Goal: Task Accomplishment & Management: Complete application form

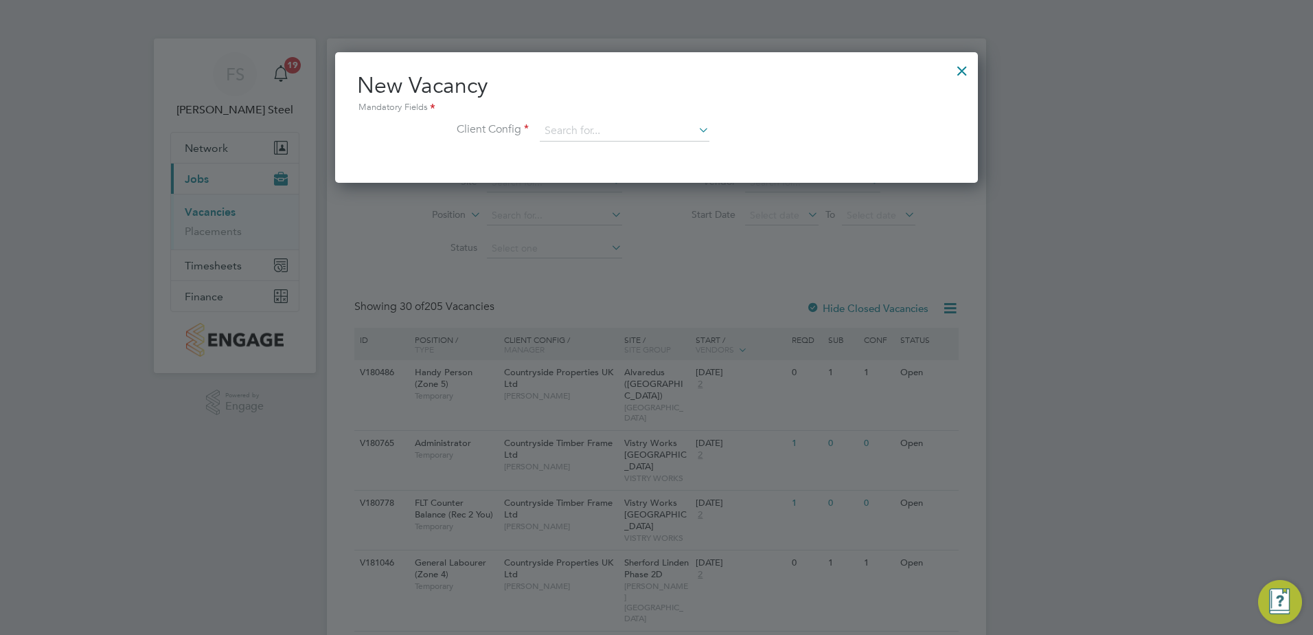
scroll to position [131, 644]
click at [339, 514] on div at bounding box center [656, 317] width 1313 height 635
click at [594, 137] on input at bounding box center [625, 131] width 170 height 21
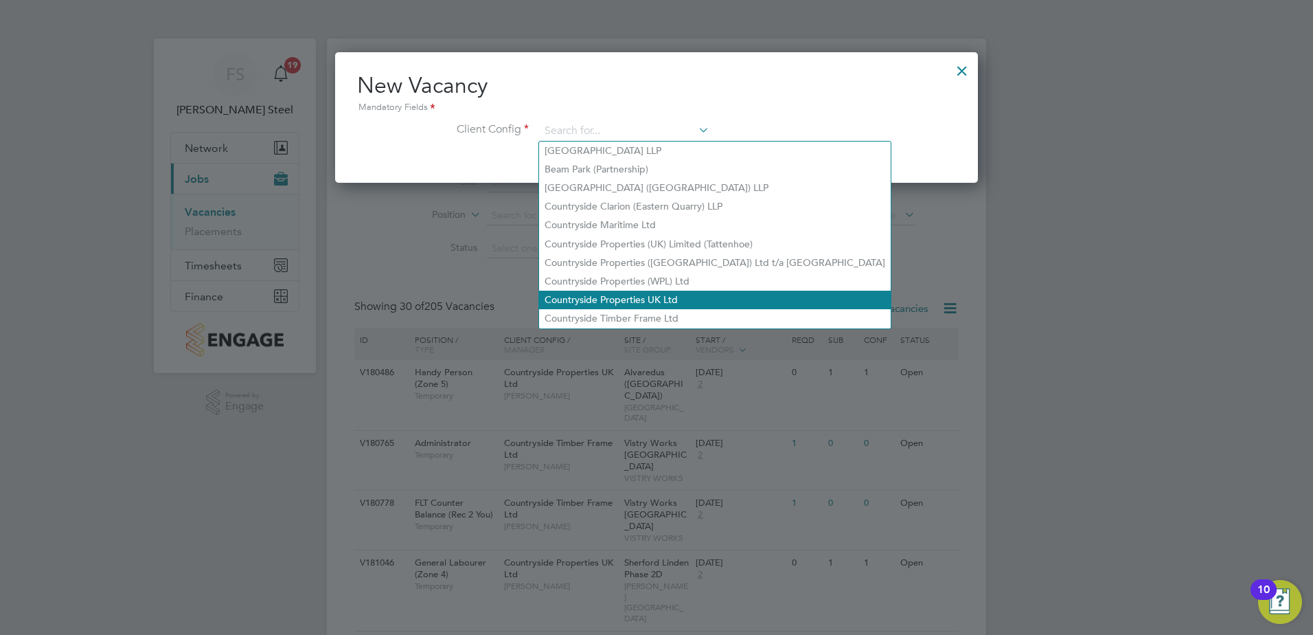
click at [622, 291] on li "Countryside Properties UK Ltd" at bounding box center [715, 300] width 352 height 19
type input "Countryside Properties UK Ltd"
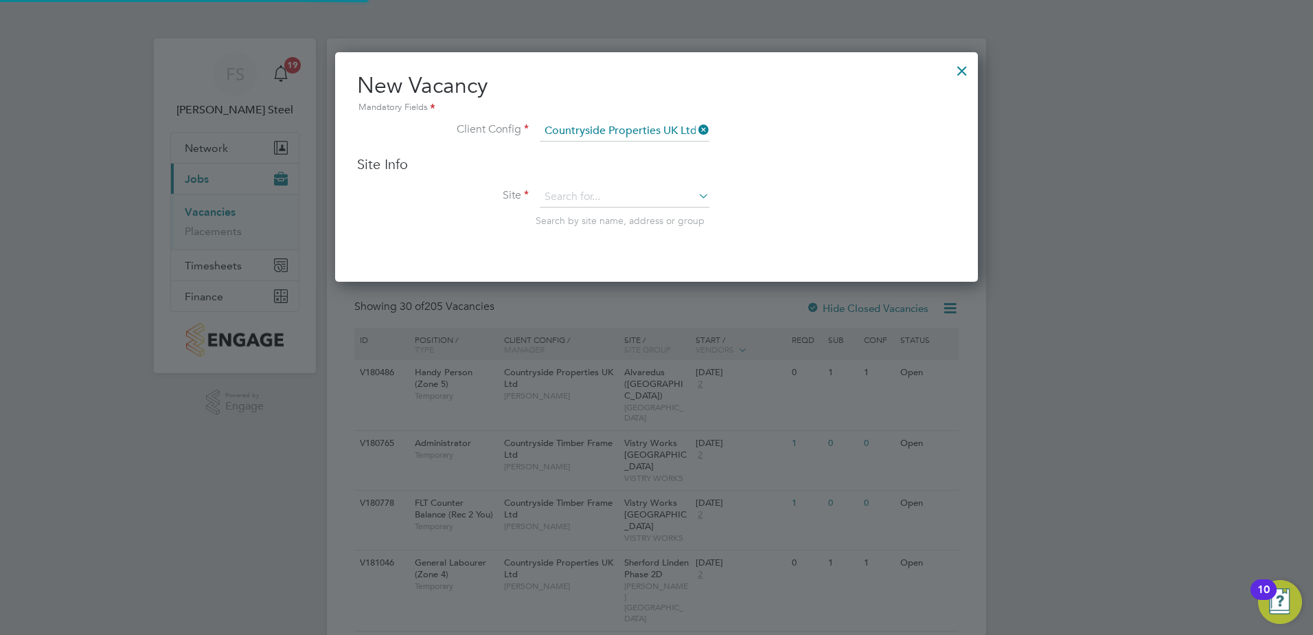
scroll to position [230, 644]
click at [577, 198] on input at bounding box center [625, 197] width 170 height 21
click at [591, 229] on li "[PERSON_NAME] (Willow [PERSON_NAME])" at bounding box center [642, 234] width 206 height 19
type input "[PERSON_NAME] (Willow [PERSON_NAME])"
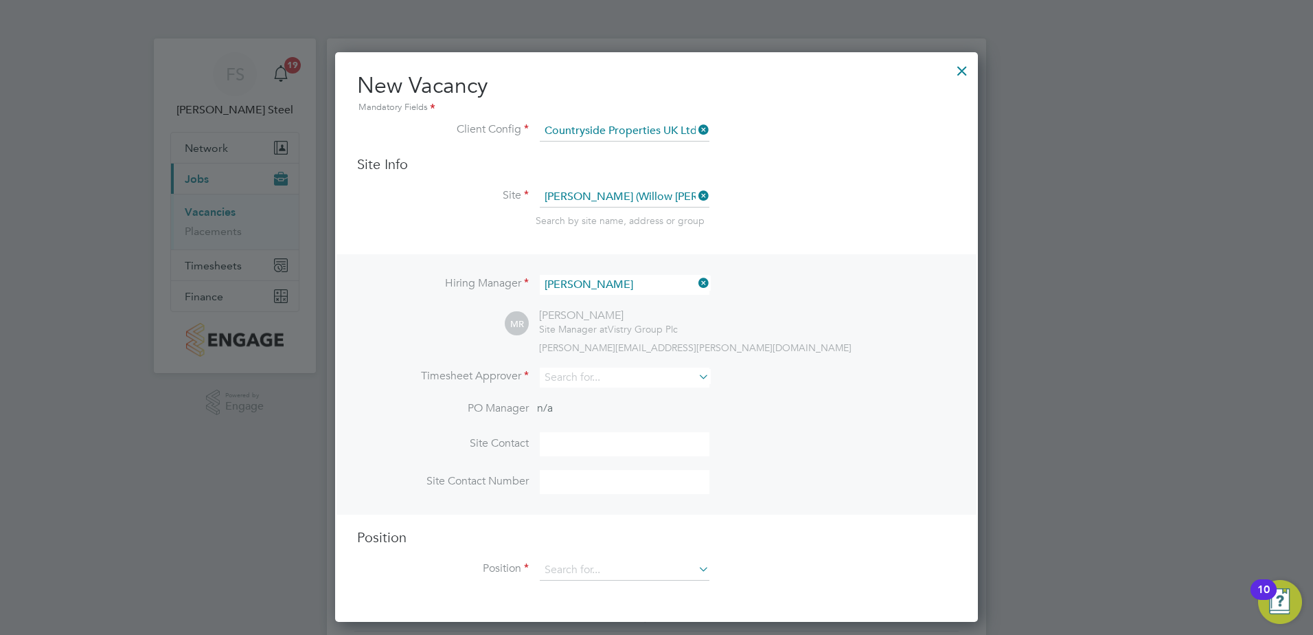
click at [696, 278] on icon at bounding box center [696, 282] width 0 height 19
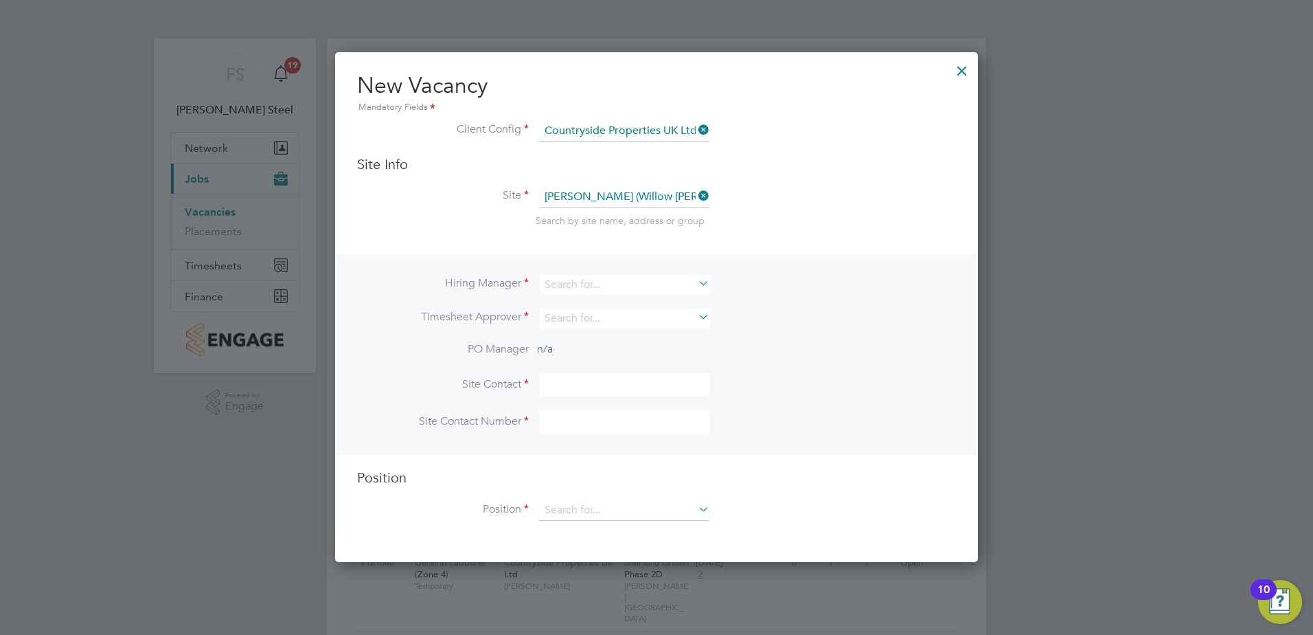
scroll to position [511, 644]
click at [624, 280] on input at bounding box center [625, 285] width 170 height 20
type input "G"
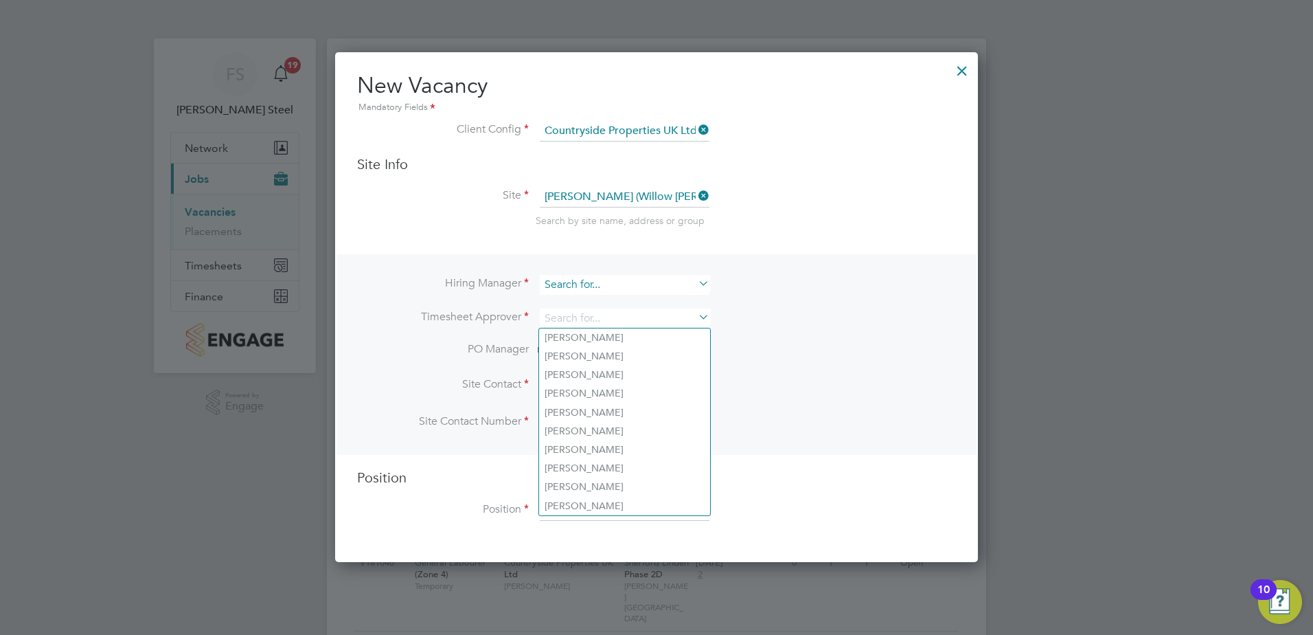
click at [668, 283] on input at bounding box center [625, 285] width 170 height 20
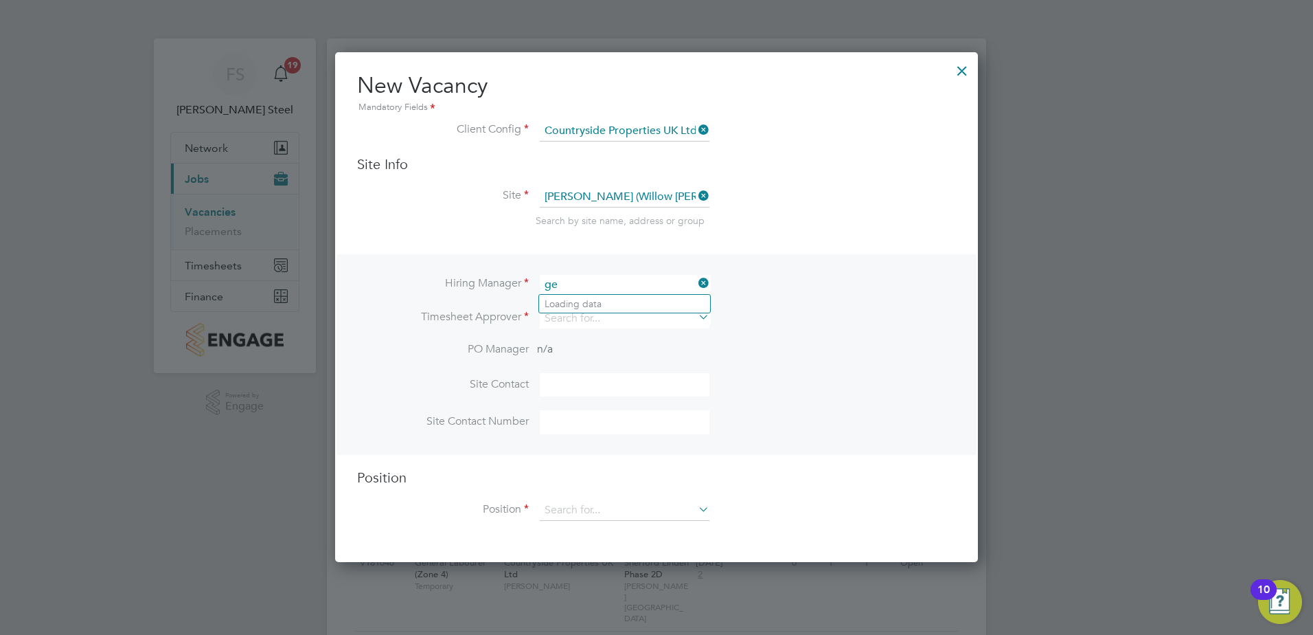
type input "g"
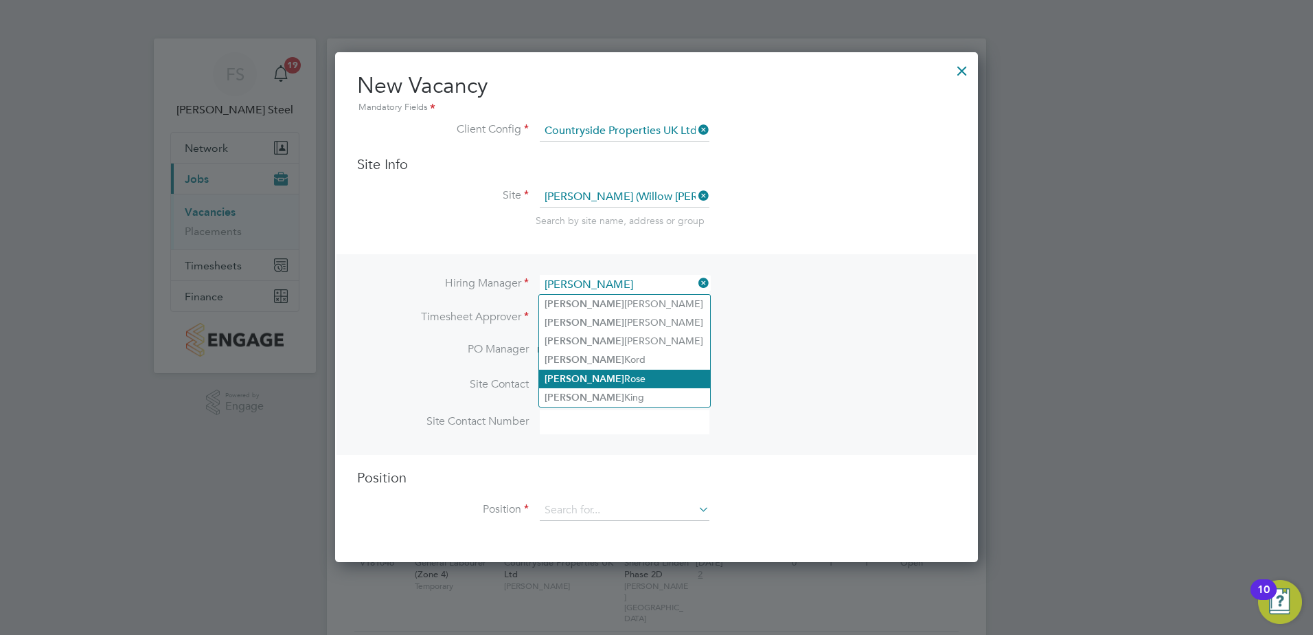
click at [590, 370] on li "[PERSON_NAME]" at bounding box center [624, 379] width 171 height 19
type input "[PERSON_NAME]"
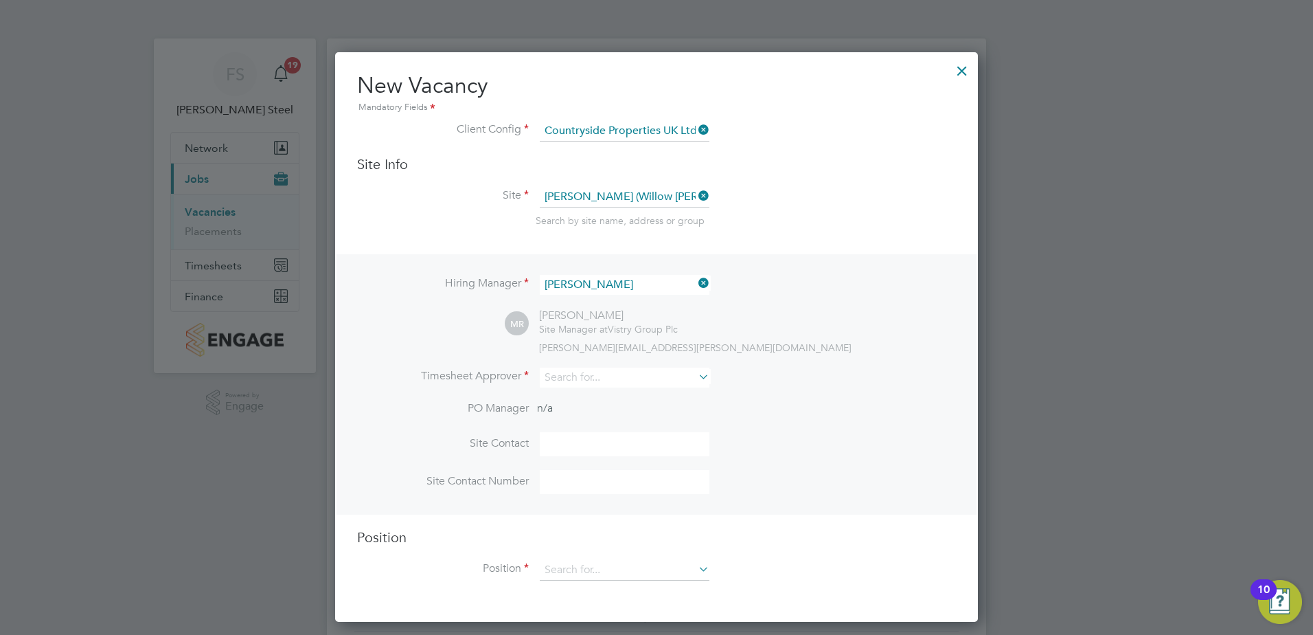
scroll to position [570, 644]
click at [609, 380] on input at bounding box center [625, 377] width 170 height 20
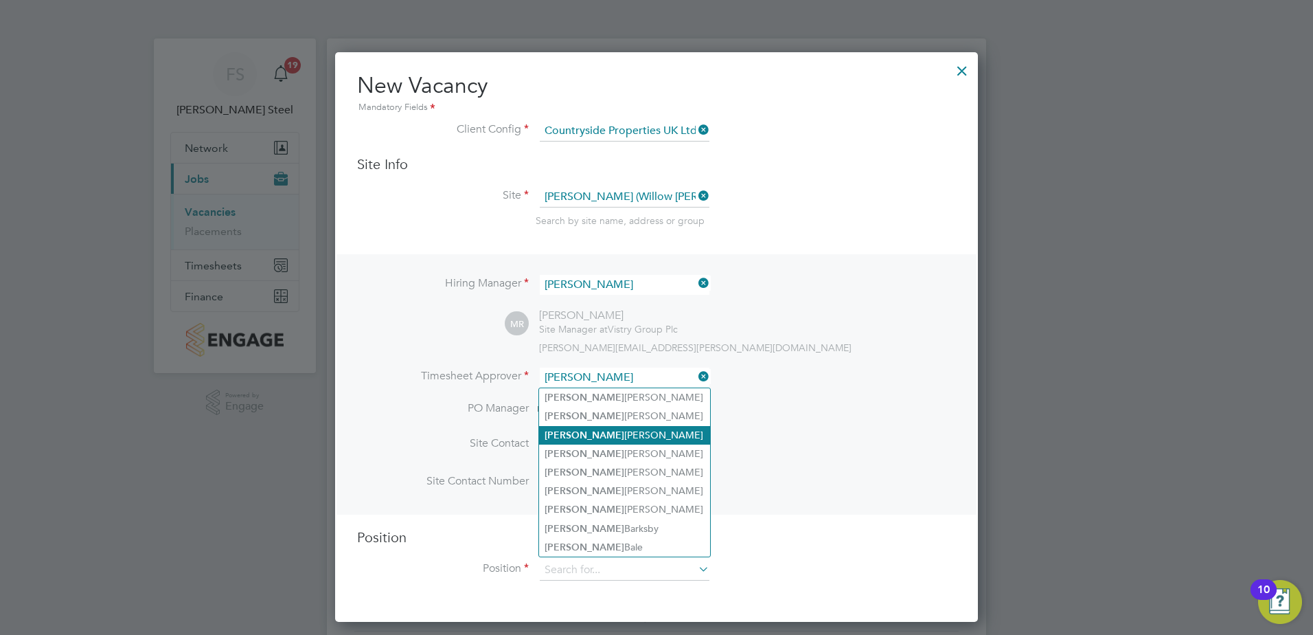
click at [585, 434] on li "[PERSON_NAME]" at bounding box center [624, 435] width 171 height 19
type input "[PERSON_NAME]"
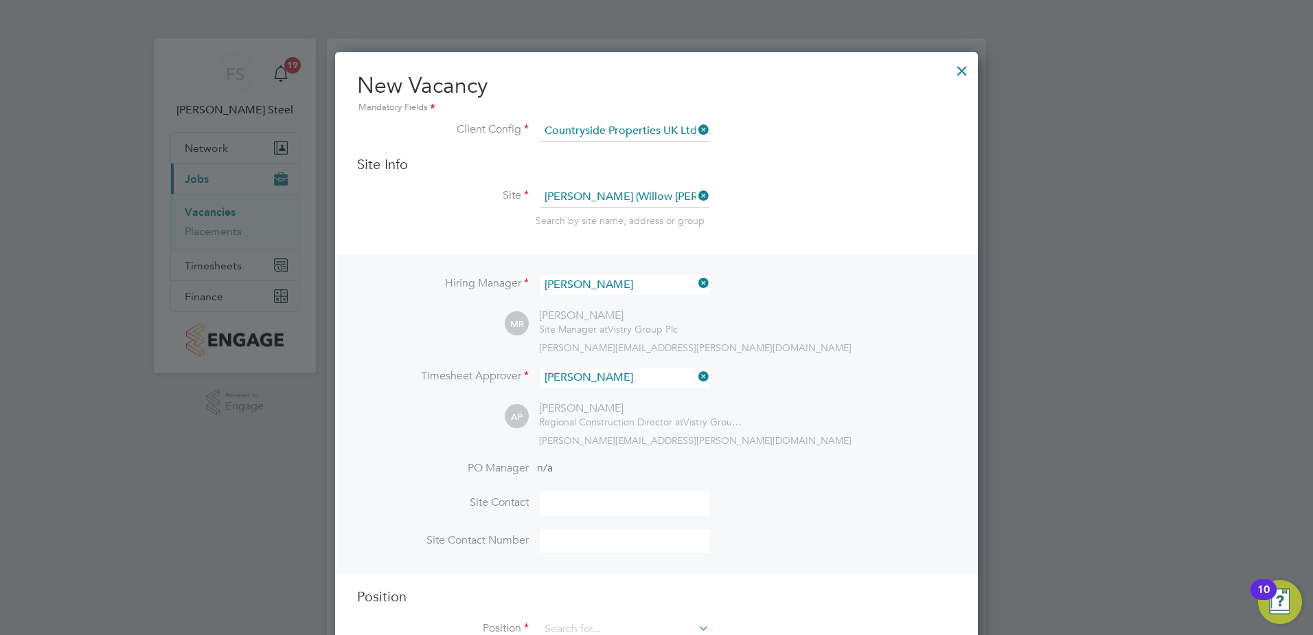
click at [600, 508] on input at bounding box center [625, 503] width 170 height 24
type input "[PERSON_NAME]"
click at [591, 546] on input at bounding box center [625, 541] width 170 height 24
paste input "07541632042"
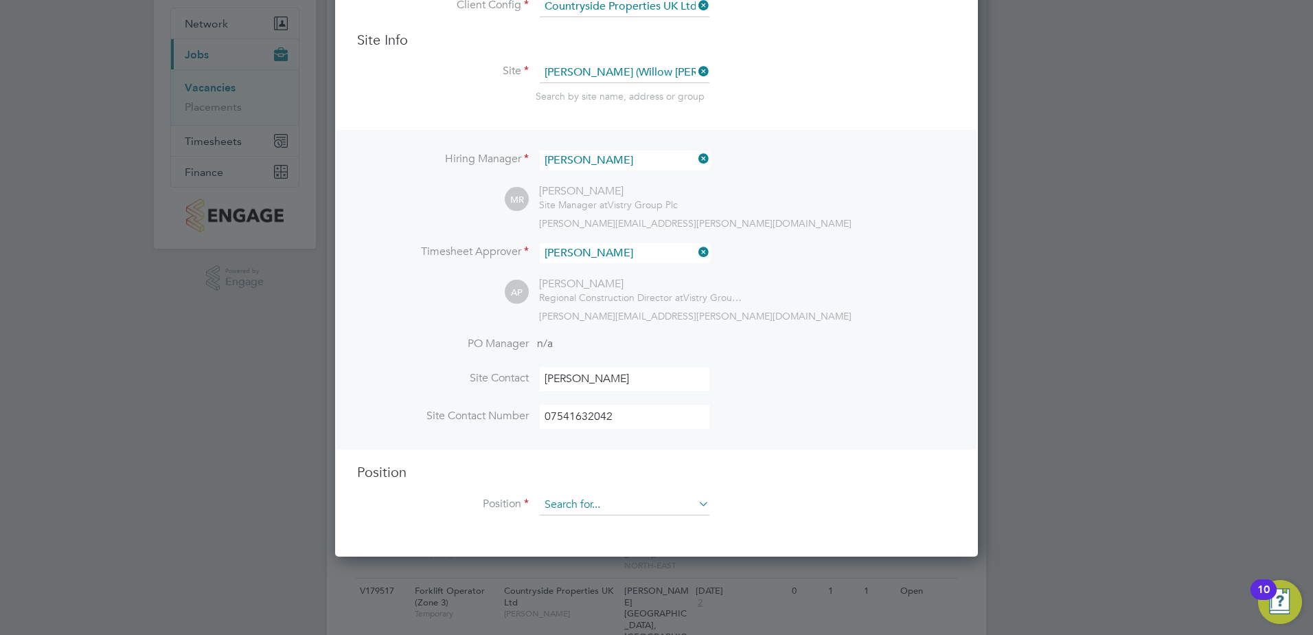
scroll to position [137, 0]
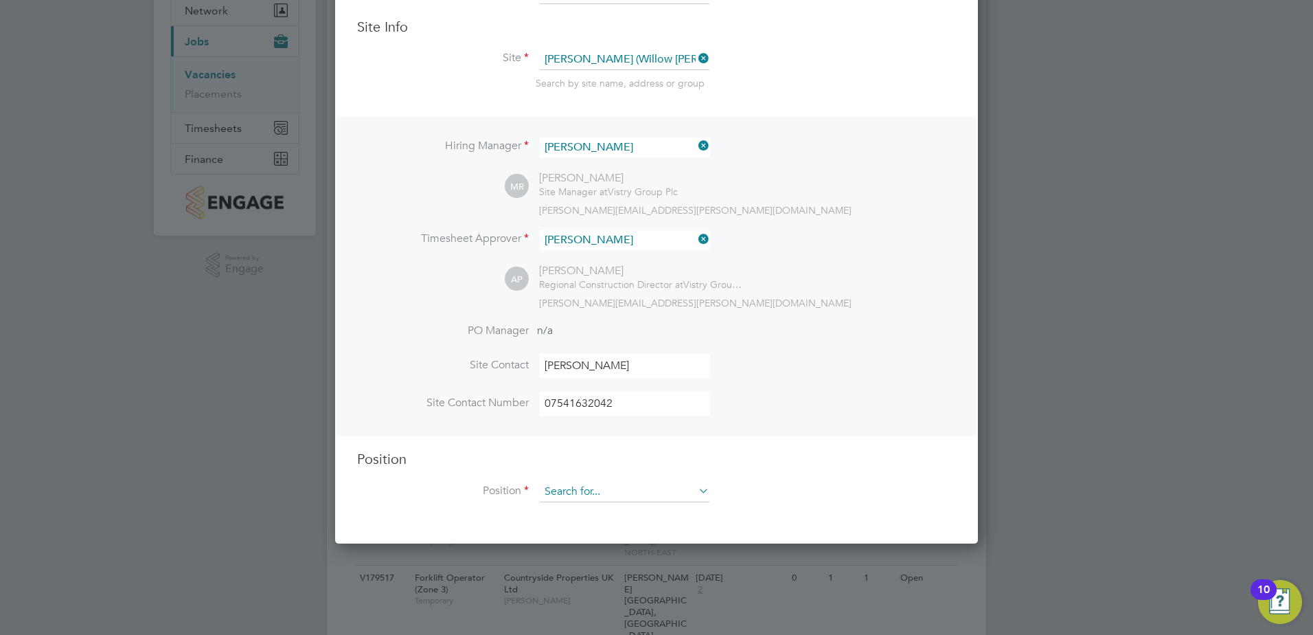
type input "07541632042"
click at [585, 489] on input at bounding box center [625, 492] width 170 height 21
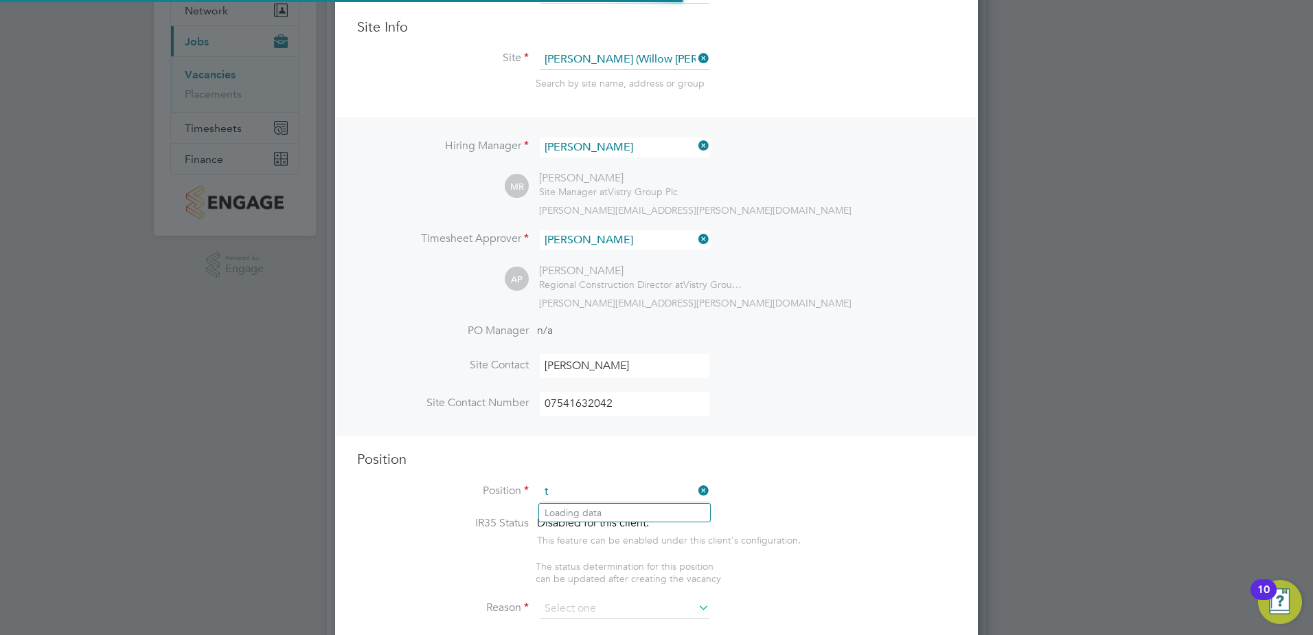
scroll to position [1974, 644]
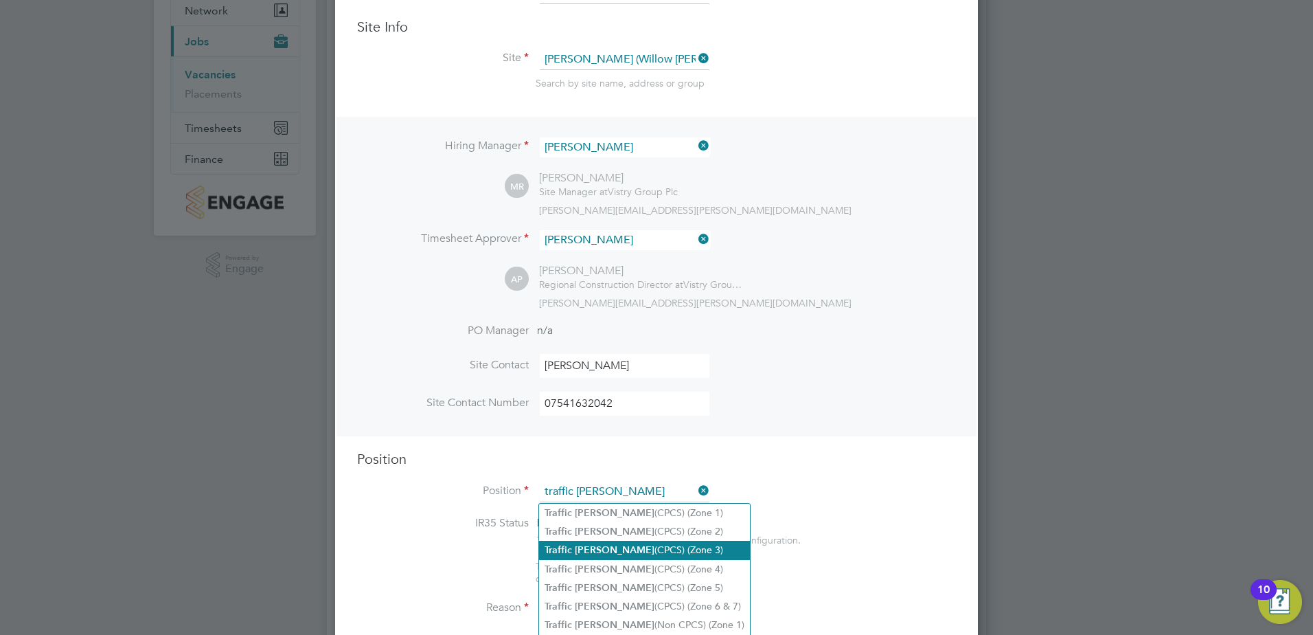
click at [591, 544] on b "[PERSON_NAME]" at bounding box center [615, 550] width 80 height 12
type input "Traffic [PERSON_NAME] (CPCS) (Zone 3)"
type textarea "- Working under the supervision and management of the Project Manager, Site Man…"
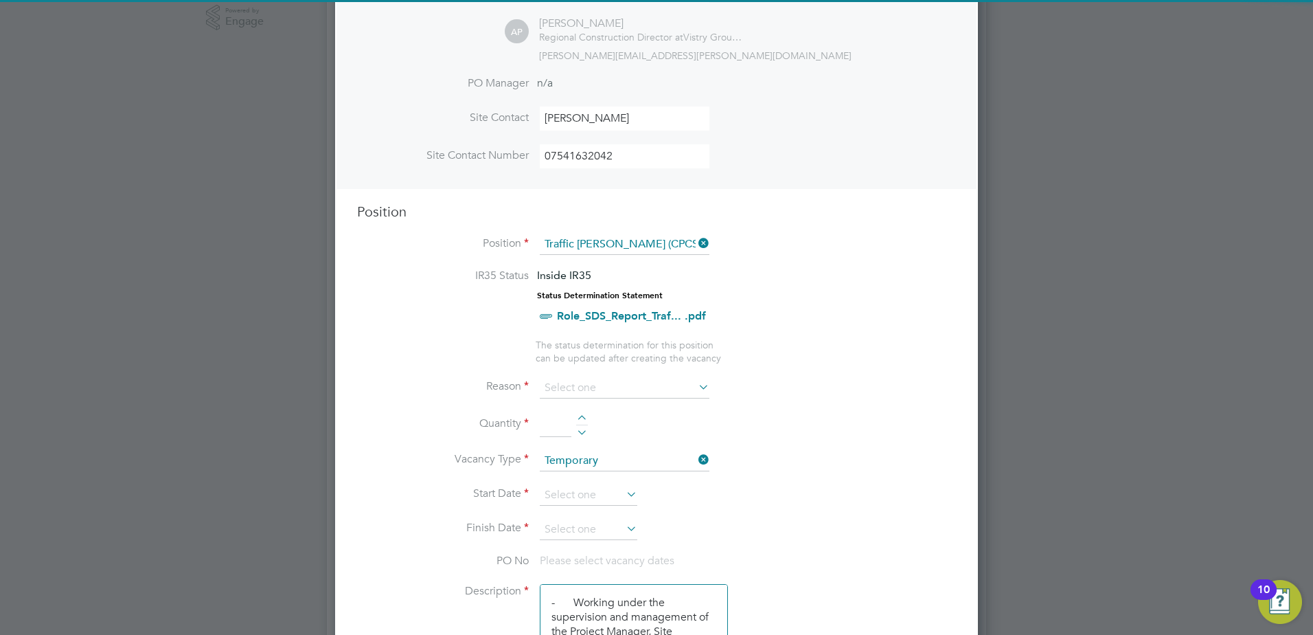
scroll to position [412, 0]
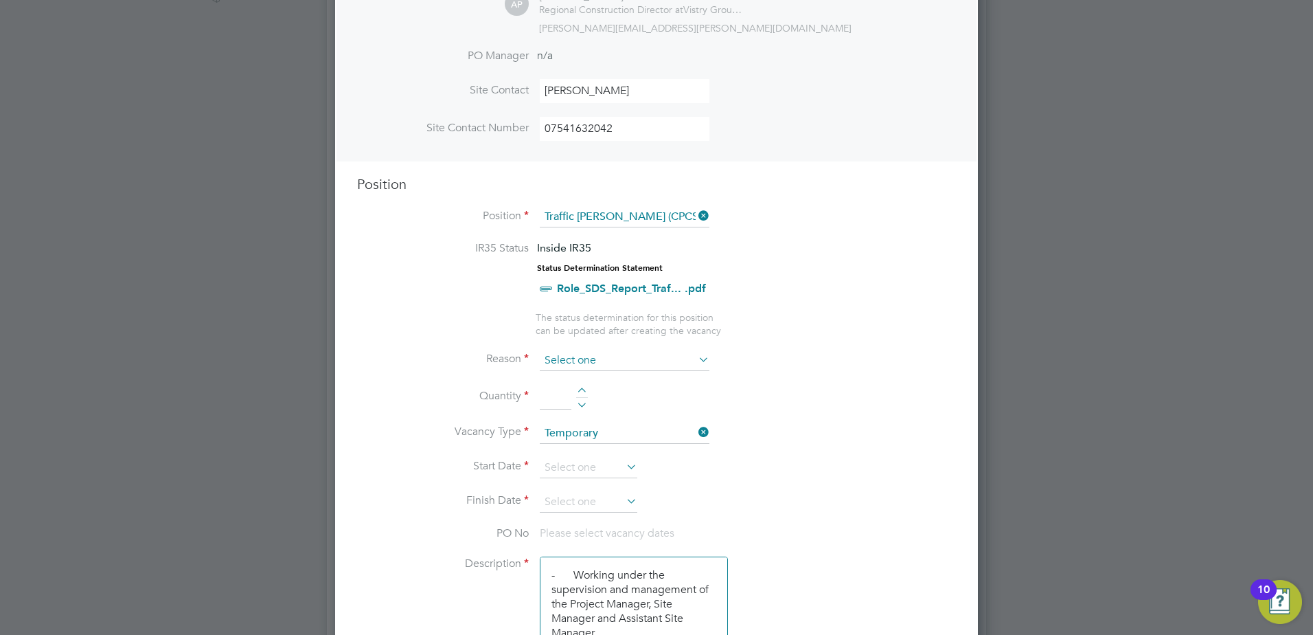
click at [605, 361] on input at bounding box center [625, 360] width 170 height 21
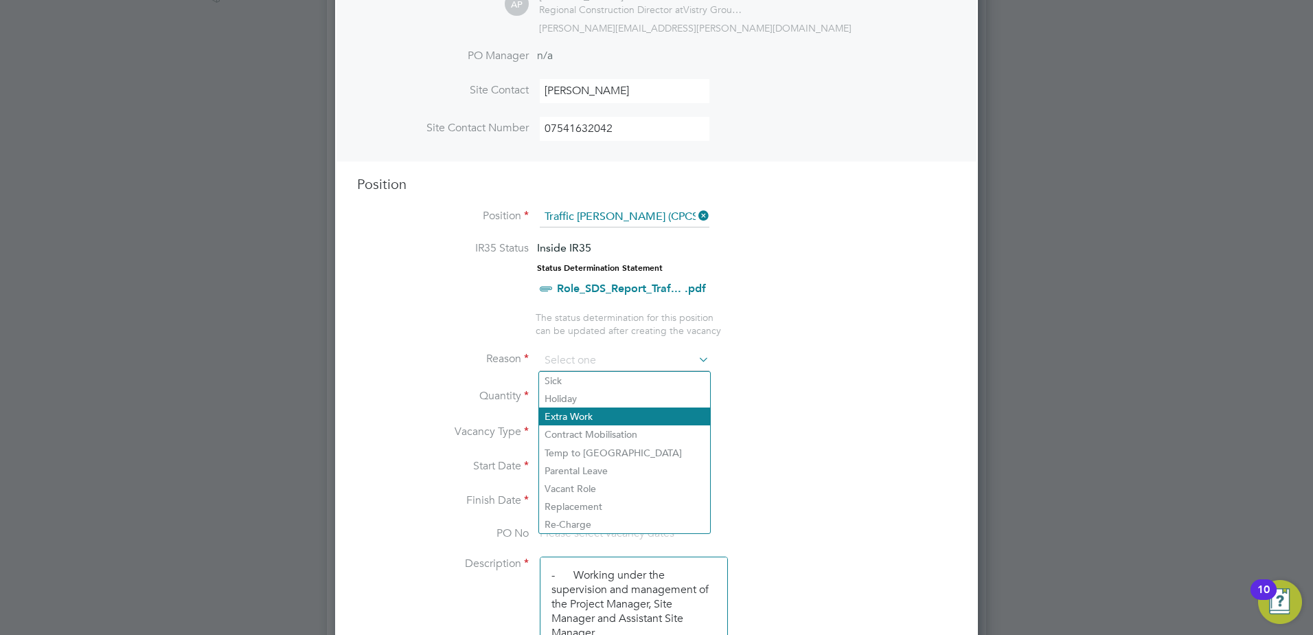
click at [592, 416] on li "Extra Work" at bounding box center [624, 416] width 171 height 18
type input "Extra Work"
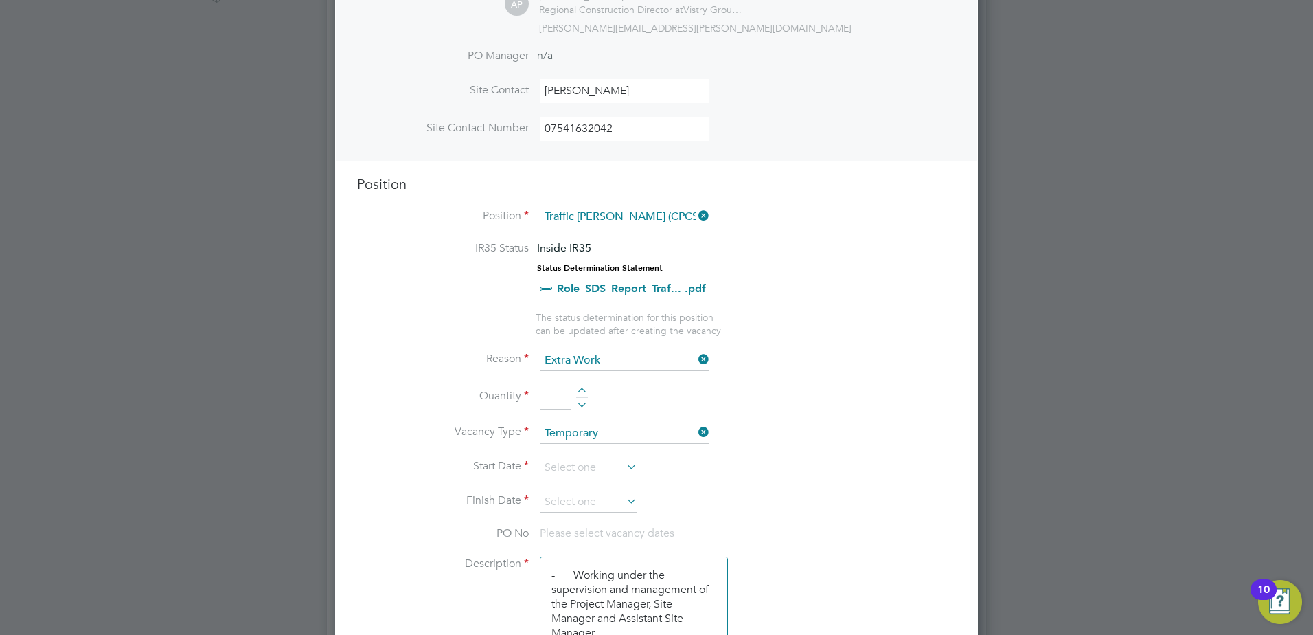
click at [577, 388] on div at bounding box center [582, 392] width 12 height 10
type input "1"
click at [624, 464] on icon at bounding box center [624, 466] width 0 height 19
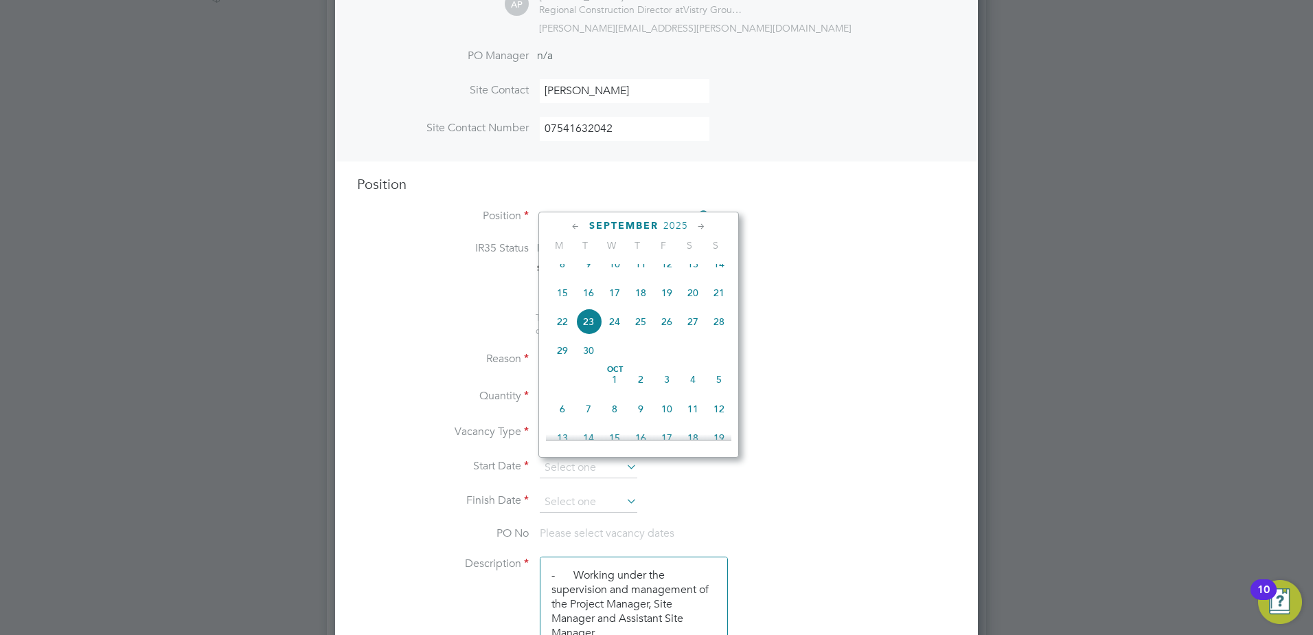
click at [612, 335] on span "24" at bounding box center [615, 321] width 26 height 26
type input "[DATE]"
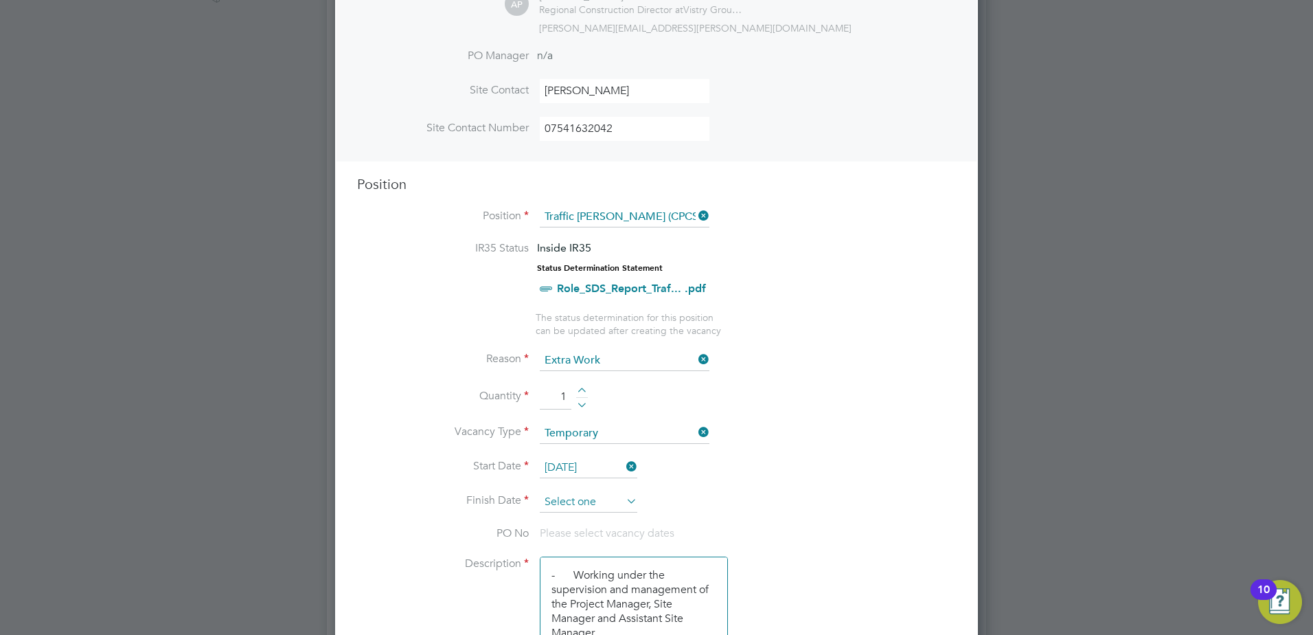
click at [620, 505] on input at bounding box center [589, 502] width 98 height 21
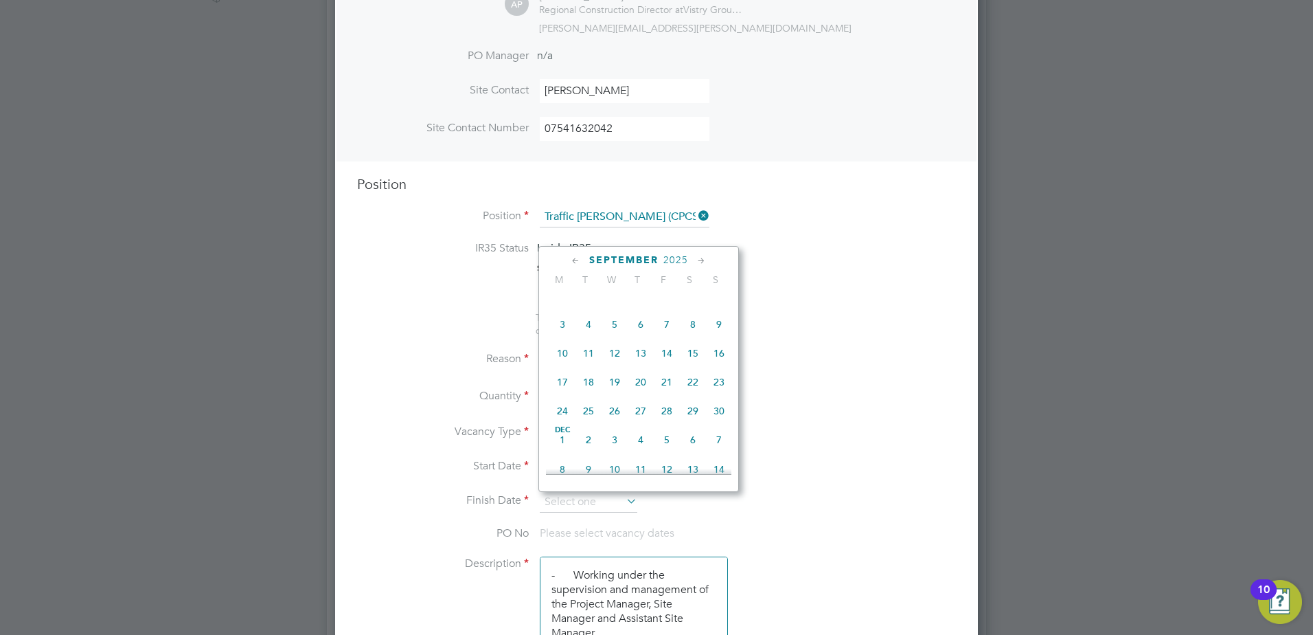
scroll to position [780, 0]
click at [719, 413] on span "30" at bounding box center [719, 400] width 26 height 26
type input "[DATE]"
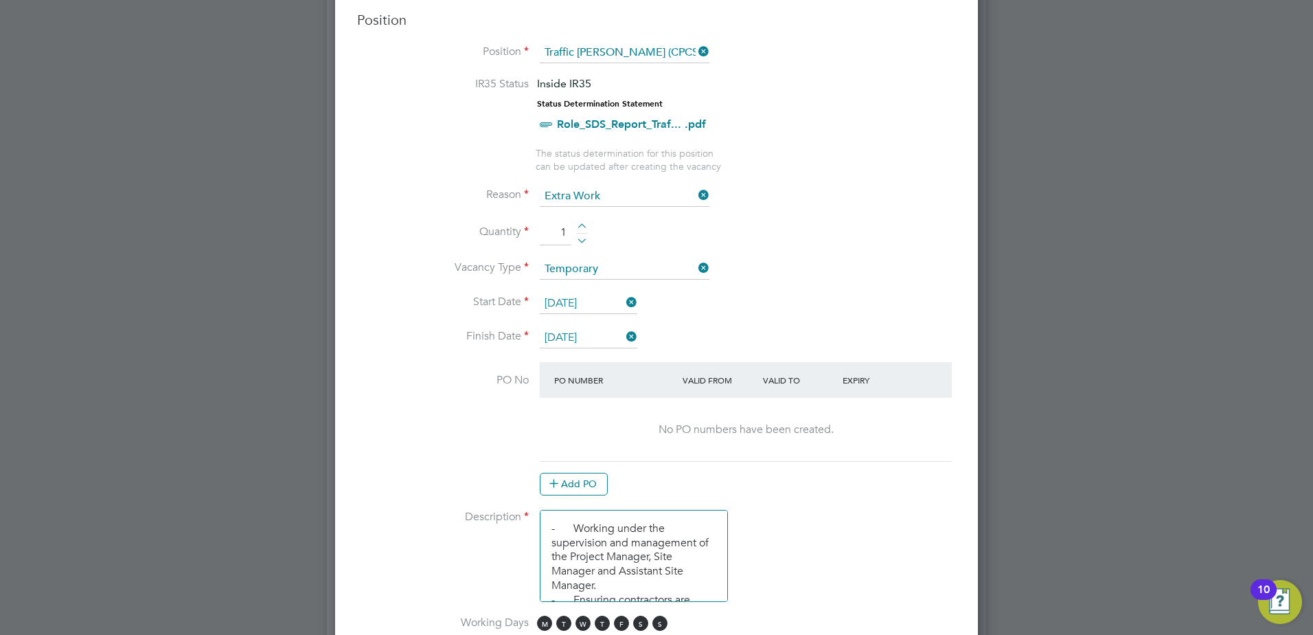
scroll to position [618, 0]
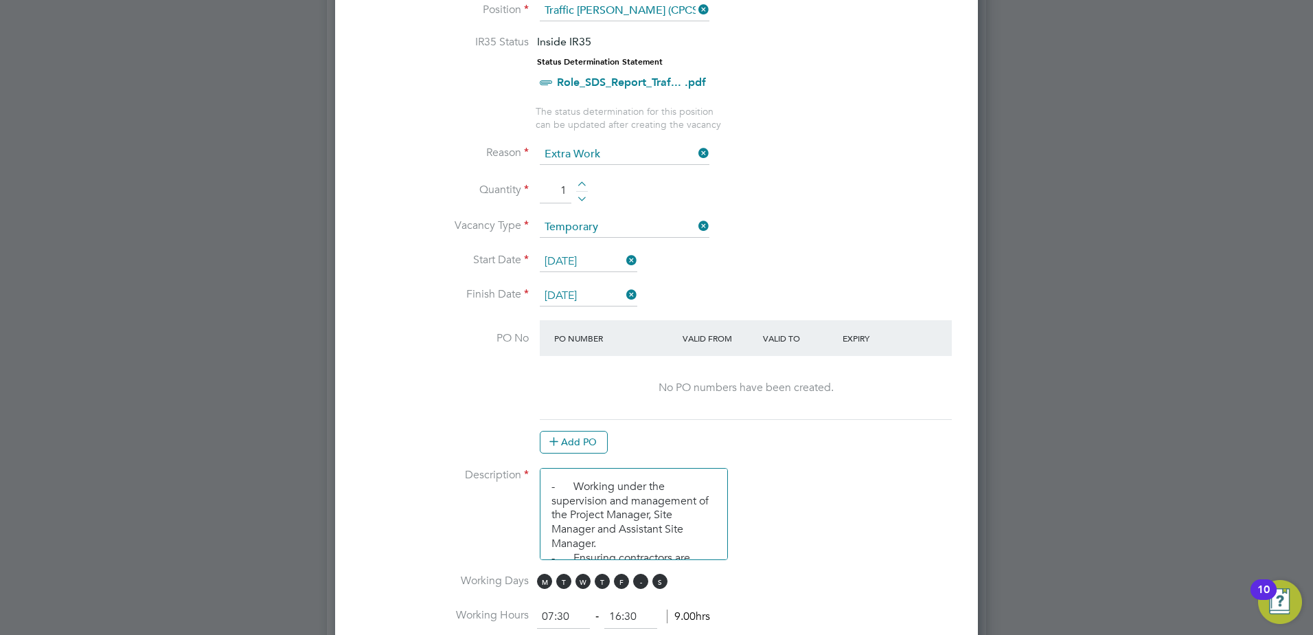
click at [641, 589] on span "S" at bounding box center [640, 581] width 15 height 15
click at [655, 580] on span "S" at bounding box center [660, 581] width 15 height 15
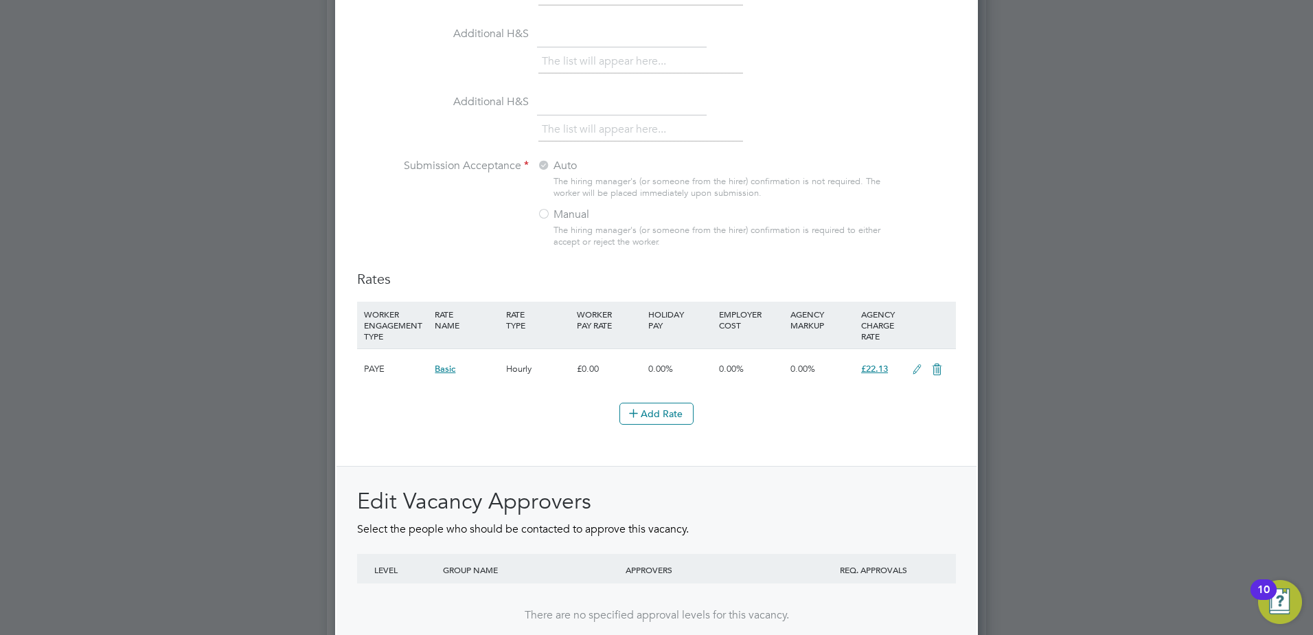
scroll to position [1510, 0]
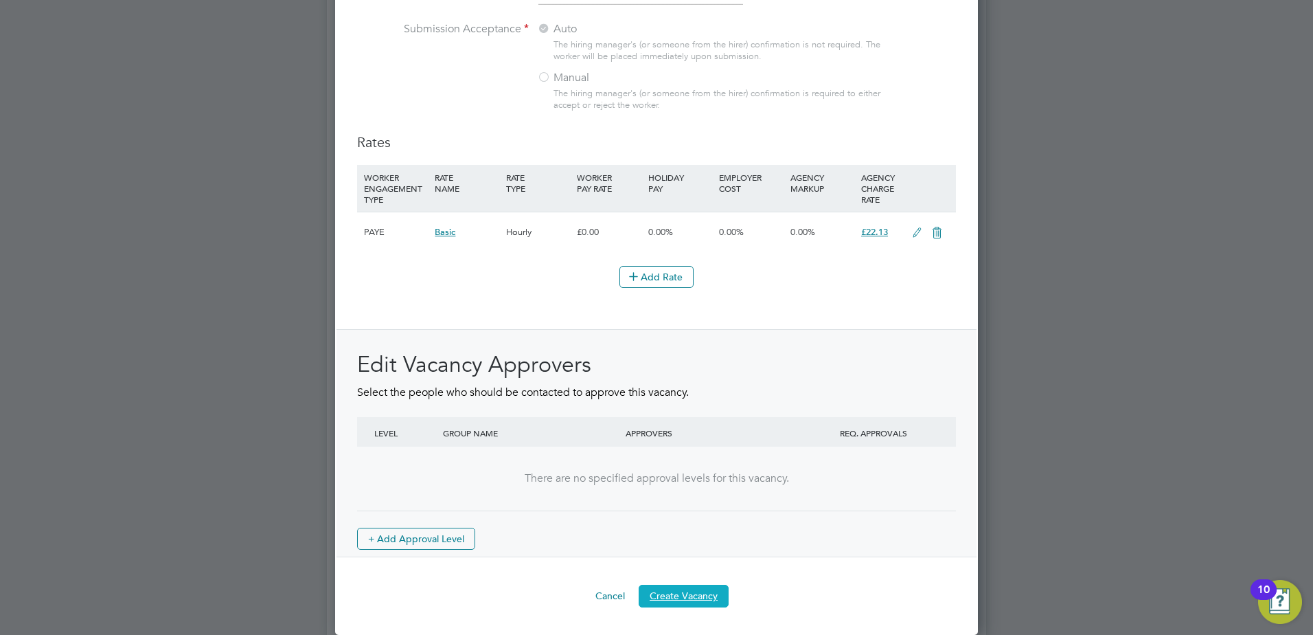
click at [694, 595] on button "Create Vacancy" at bounding box center [684, 596] width 90 height 22
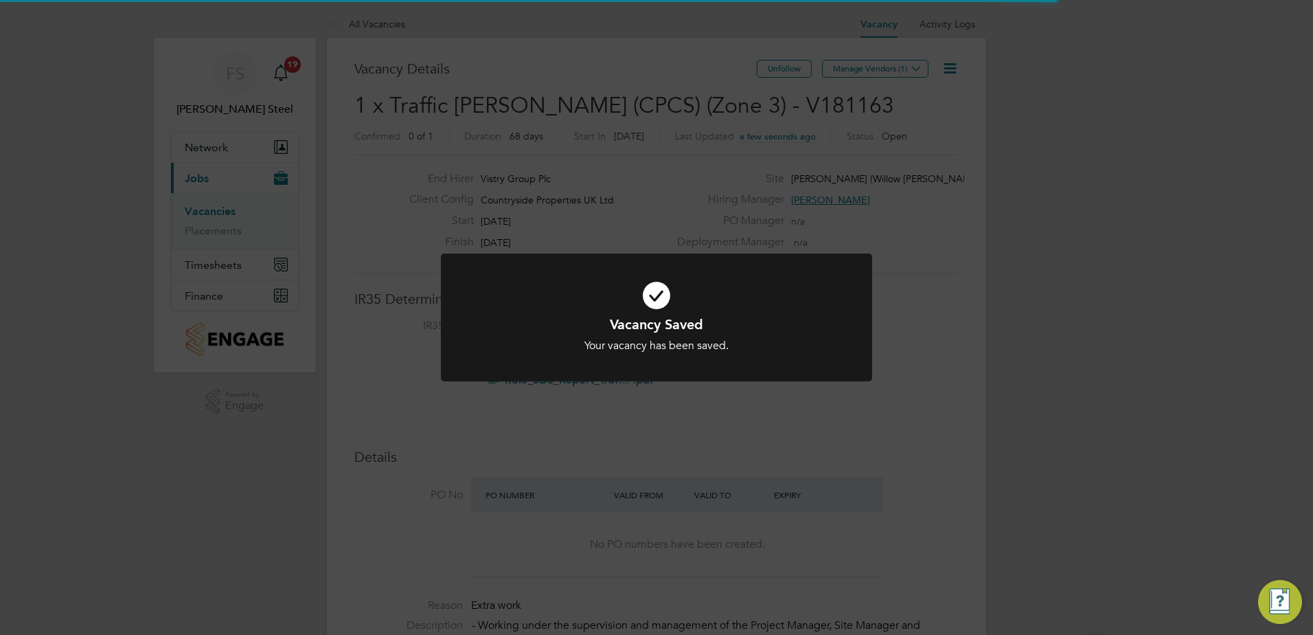
scroll to position [41, 96]
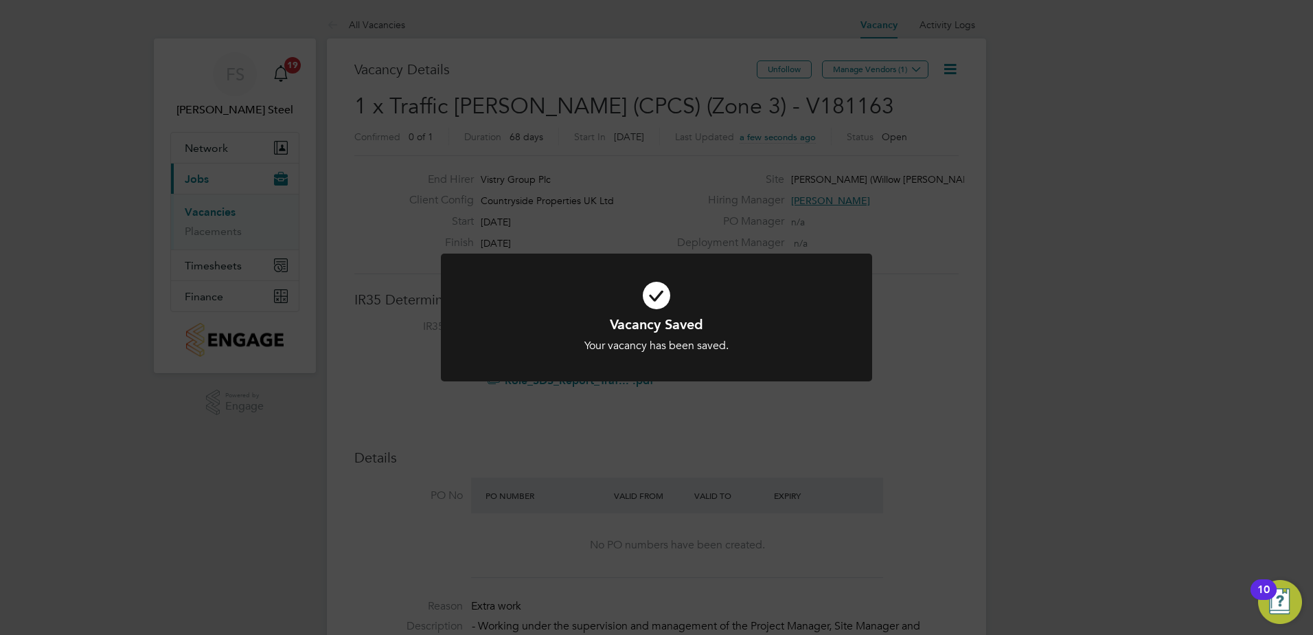
click at [602, 324] on h1 "Vacancy Saved" at bounding box center [656, 324] width 357 height 18
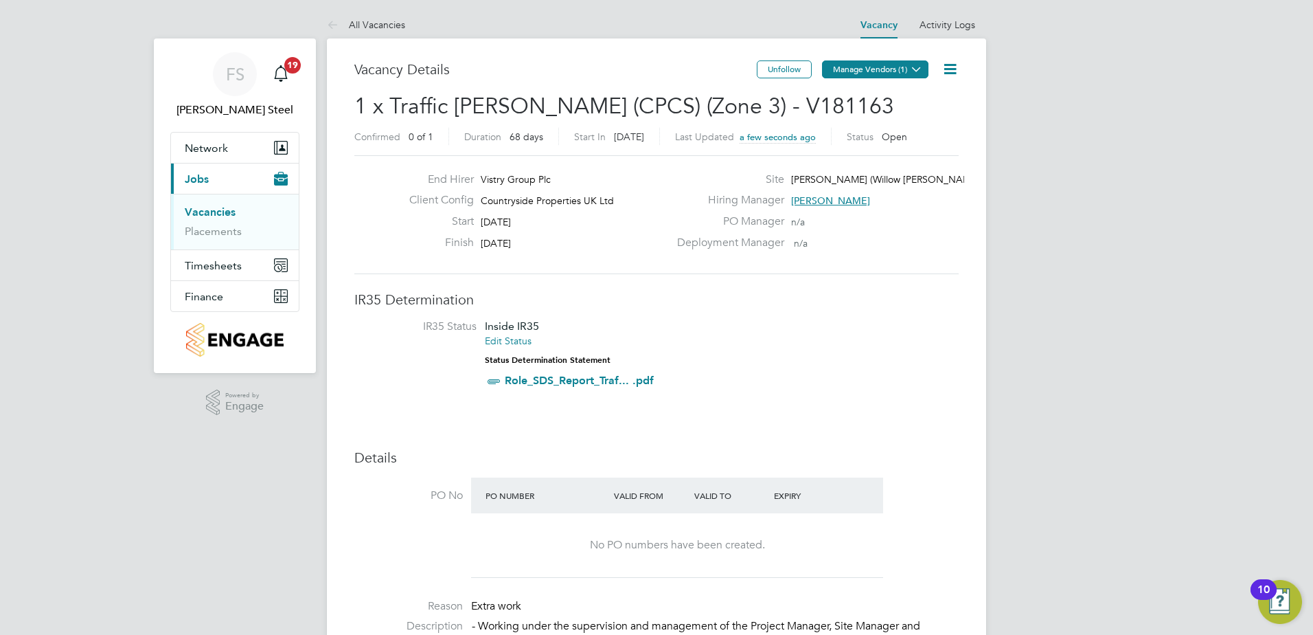
click at [905, 69] on button "Manage Vendors (1)" at bounding box center [875, 69] width 106 height 18
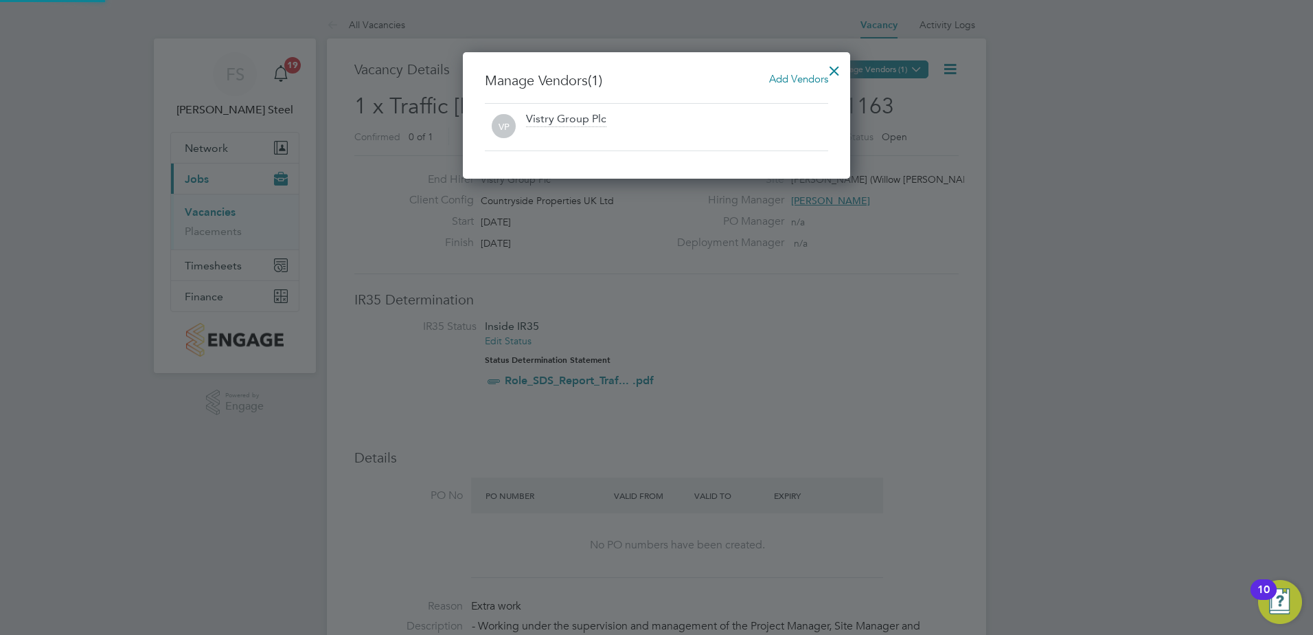
scroll to position [127, 388]
click at [769, 78] on span "Add Vendors" at bounding box center [798, 78] width 59 height 13
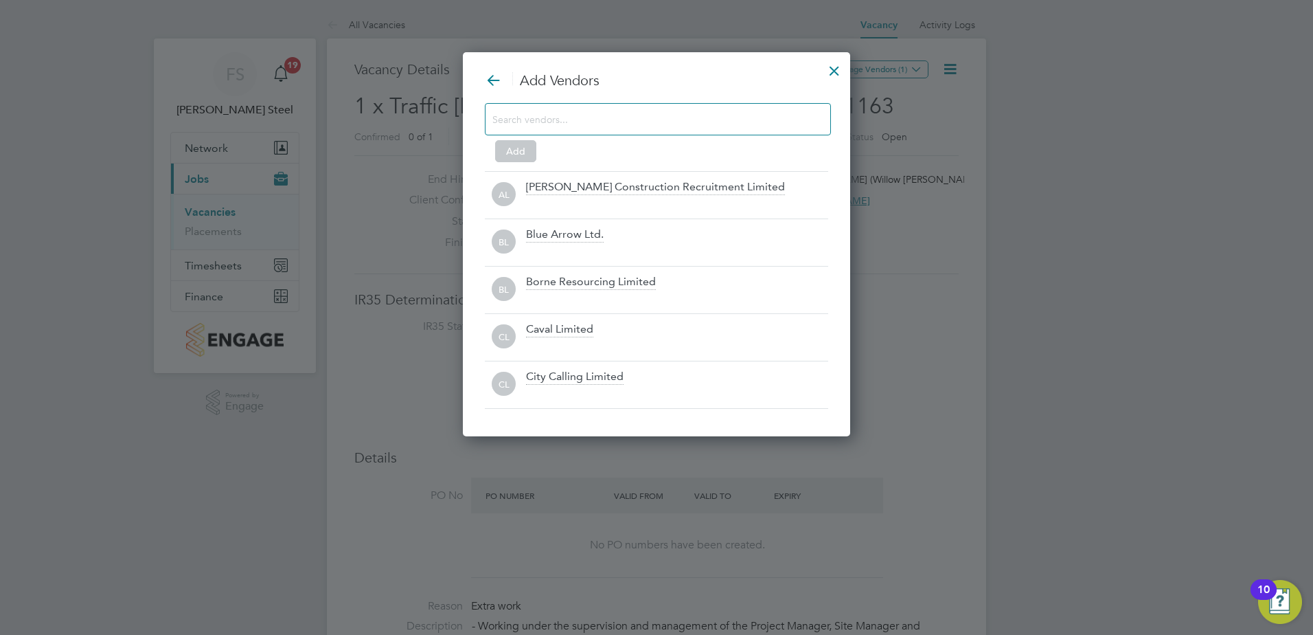
click at [625, 124] on input at bounding box center [647, 119] width 309 height 18
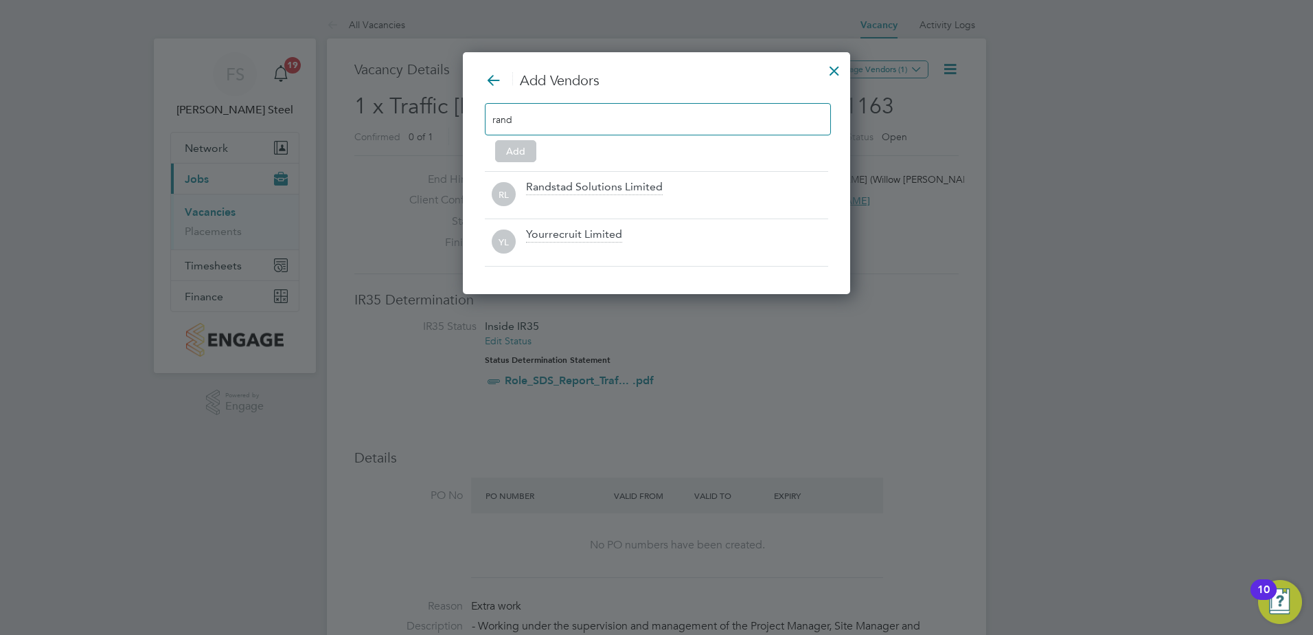
scroll to position [196, 388]
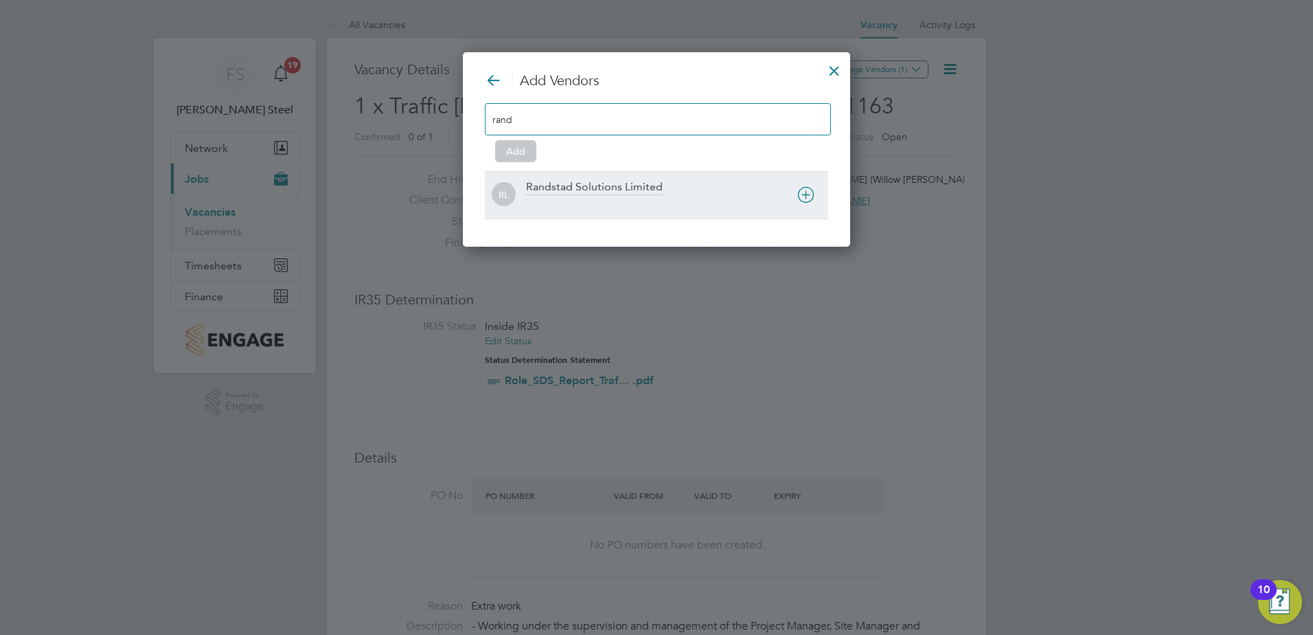
type input "rand"
click at [641, 199] on div at bounding box center [677, 204] width 302 height 14
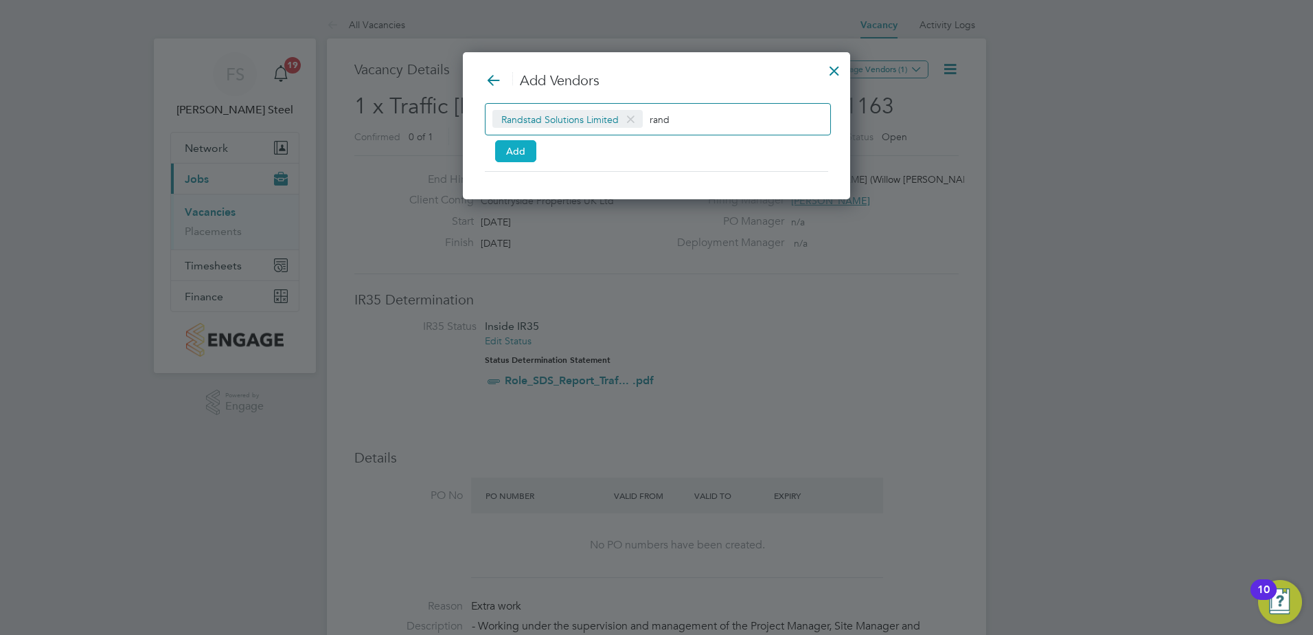
click at [527, 153] on button "Add" at bounding box center [515, 151] width 41 height 22
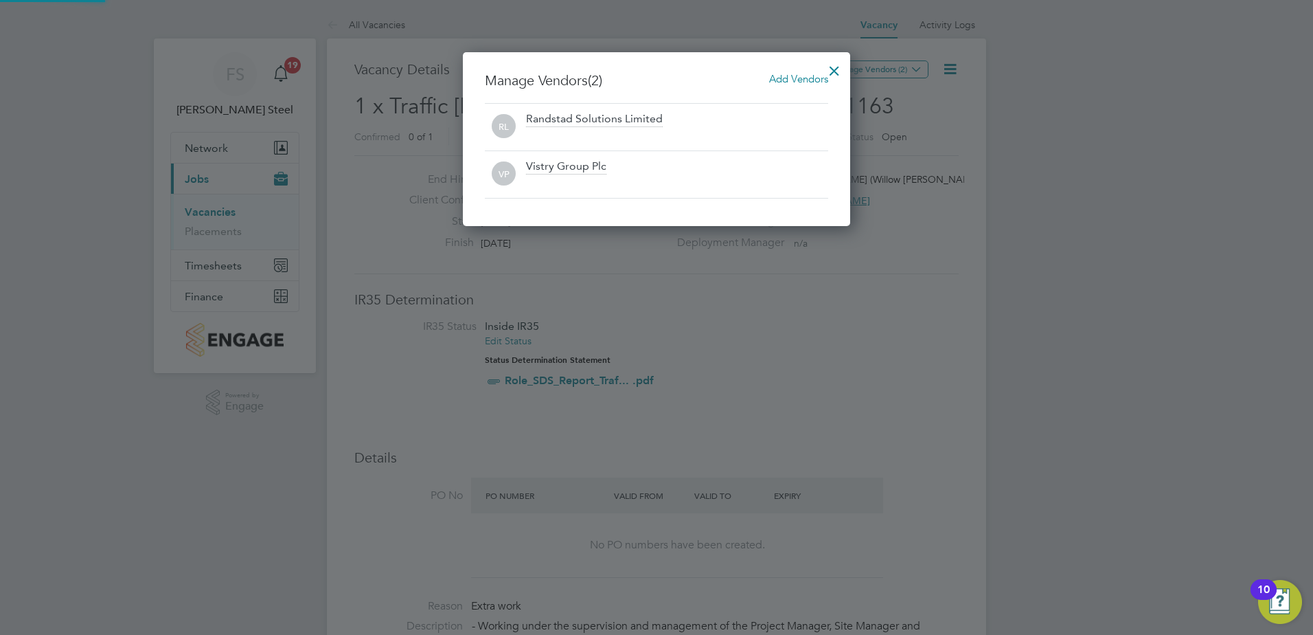
scroll to position [174, 388]
click at [827, 68] on div at bounding box center [834, 67] width 25 height 25
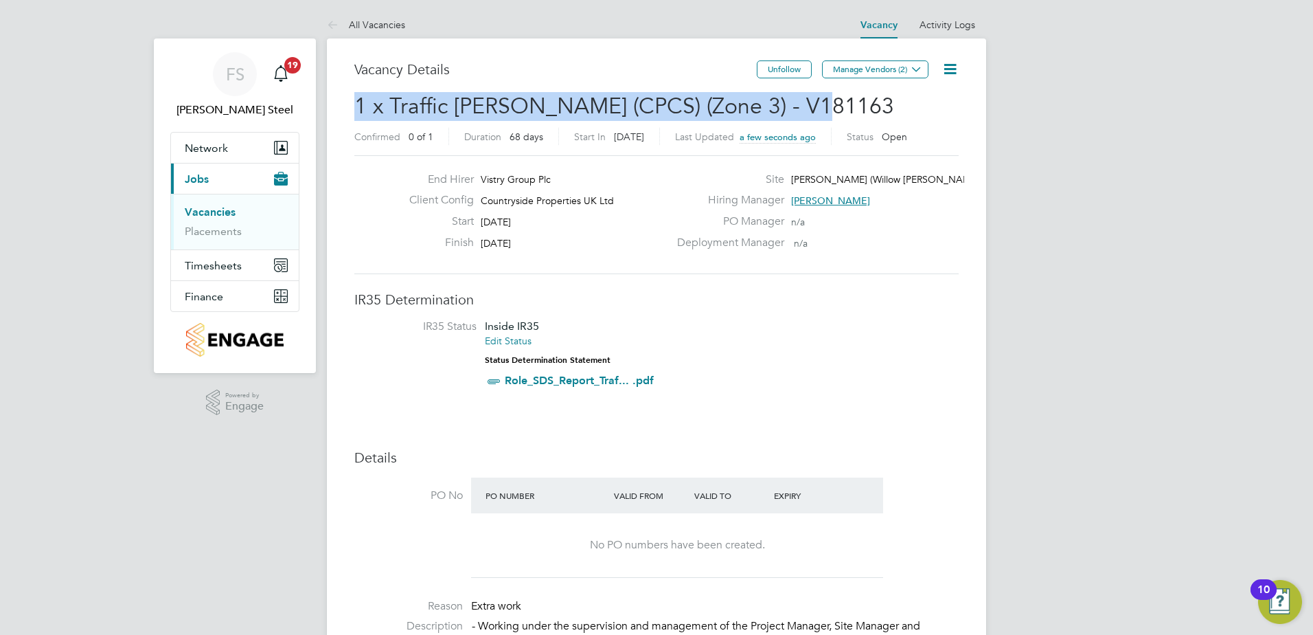
drag, startPoint x: 812, startPoint y: 105, endPoint x: 353, endPoint y: 115, distance: 458.9
copy span "1 x Traffic [PERSON_NAME] (CPCS) (Zone 3) - V181163"
click at [213, 214] on link "Vacancies" at bounding box center [210, 211] width 51 height 13
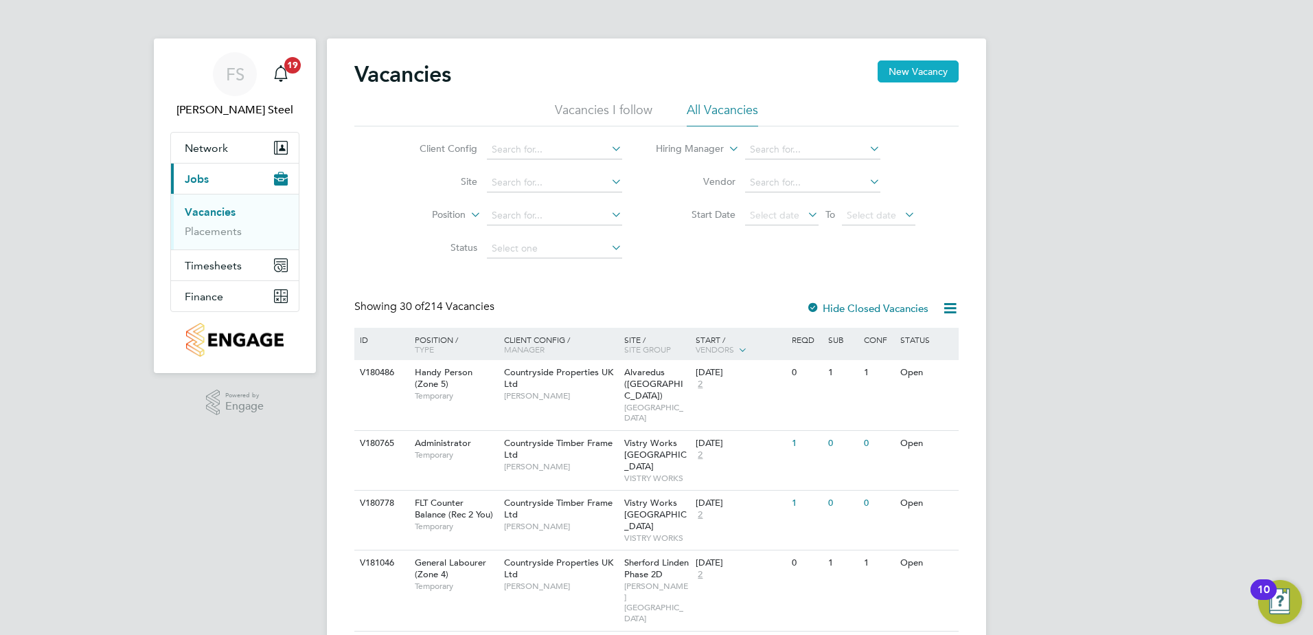
click at [928, 70] on button "New Vacancy" at bounding box center [918, 71] width 81 height 22
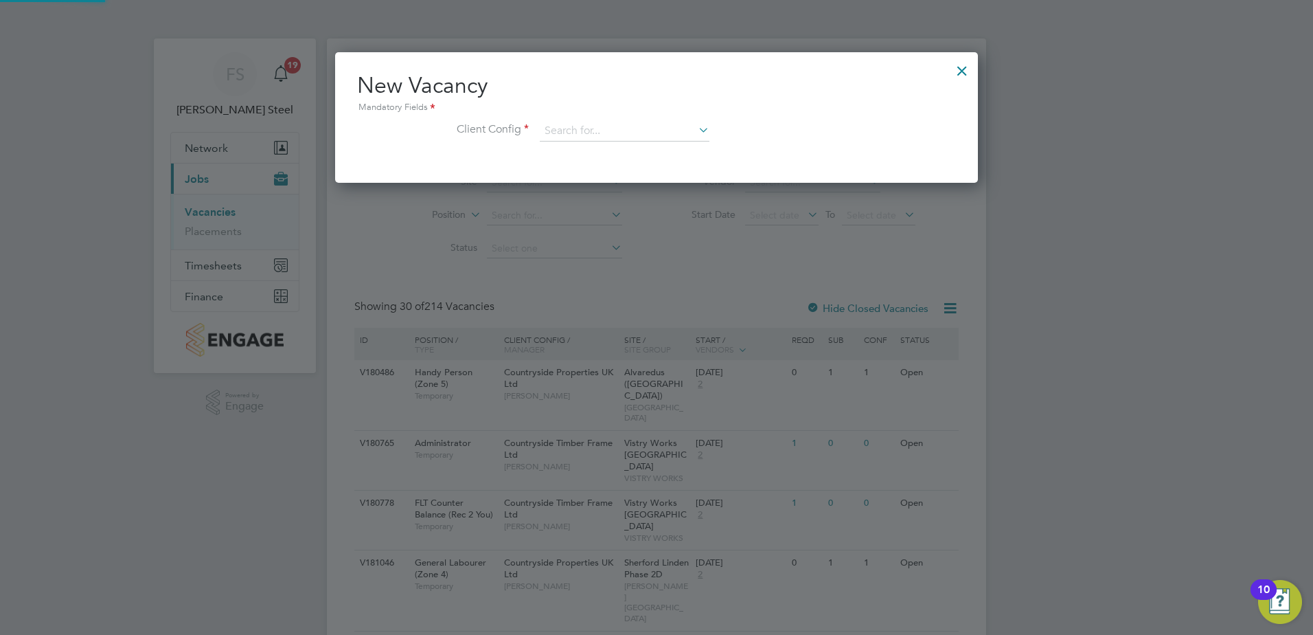
scroll to position [131, 644]
click at [602, 131] on input at bounding box center [625, 131] width 170 height 21
click at [582, 294] on li "Countryside Properties UK Ltd" at bounding box center [715, 300] width 352 height 19
type input "Countryside Properties UK Ltd"
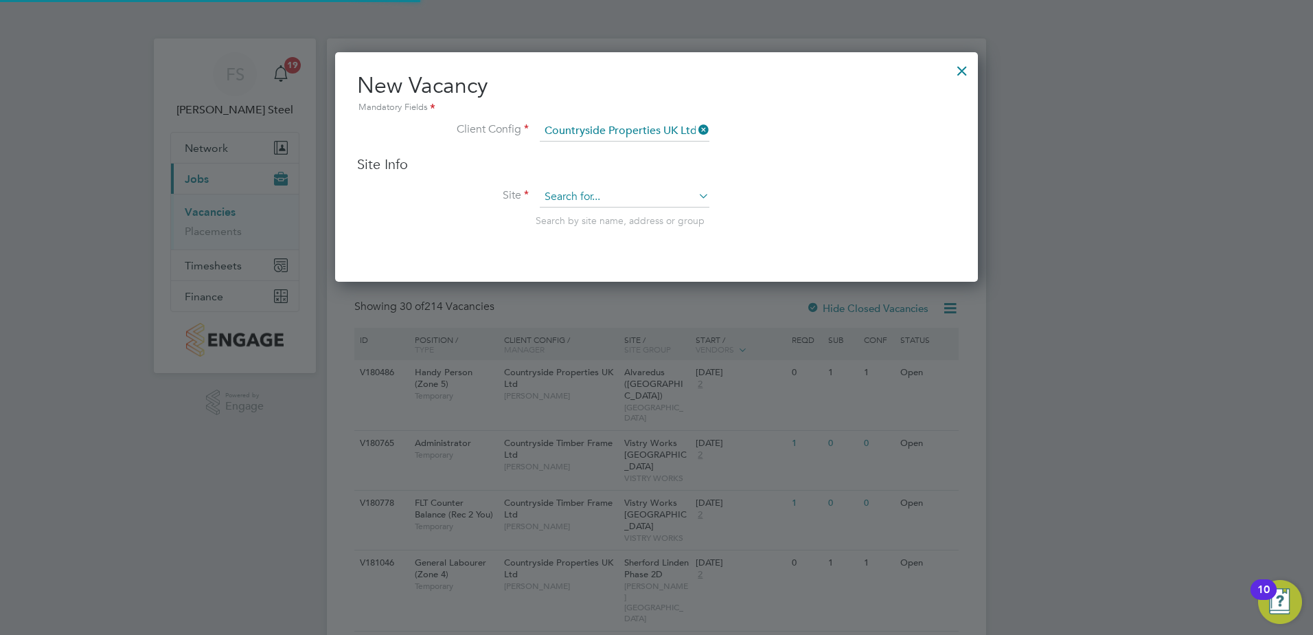
click at [556, 199] on input at bounding box center [625, 197] width 170 height 21
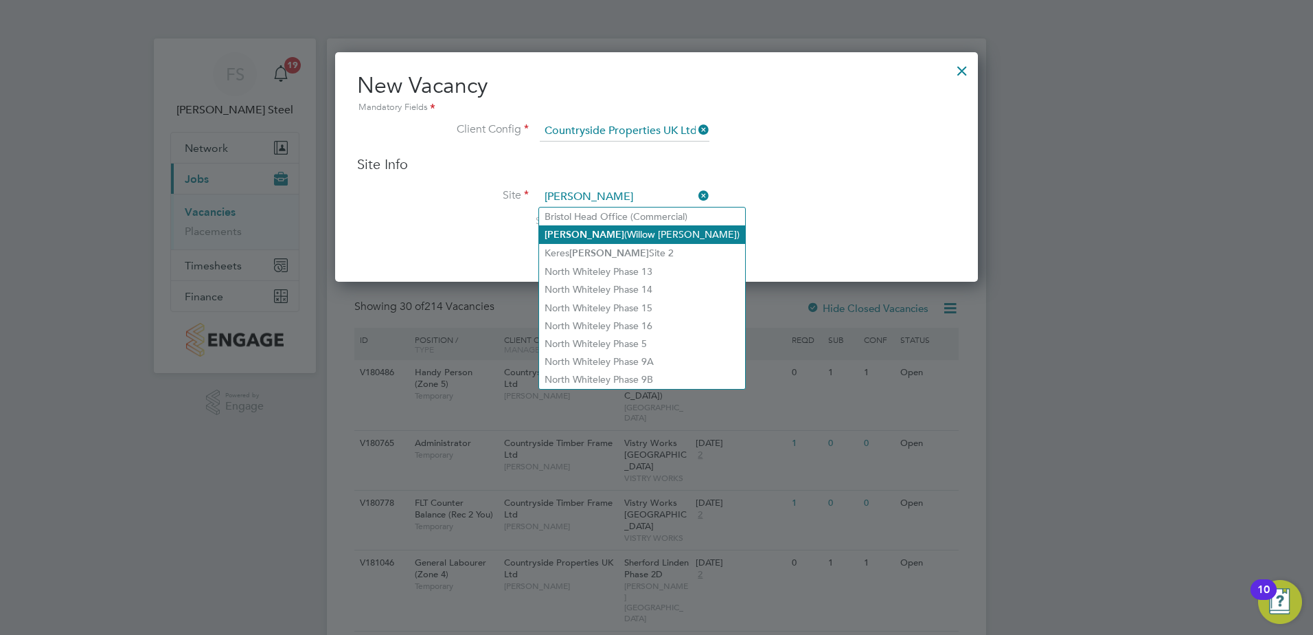
click at [623, 232] on li "[PERSON_NAME] (Willow [PERSON_NAME])" at bounding box center [642, 234] width 206 height 19
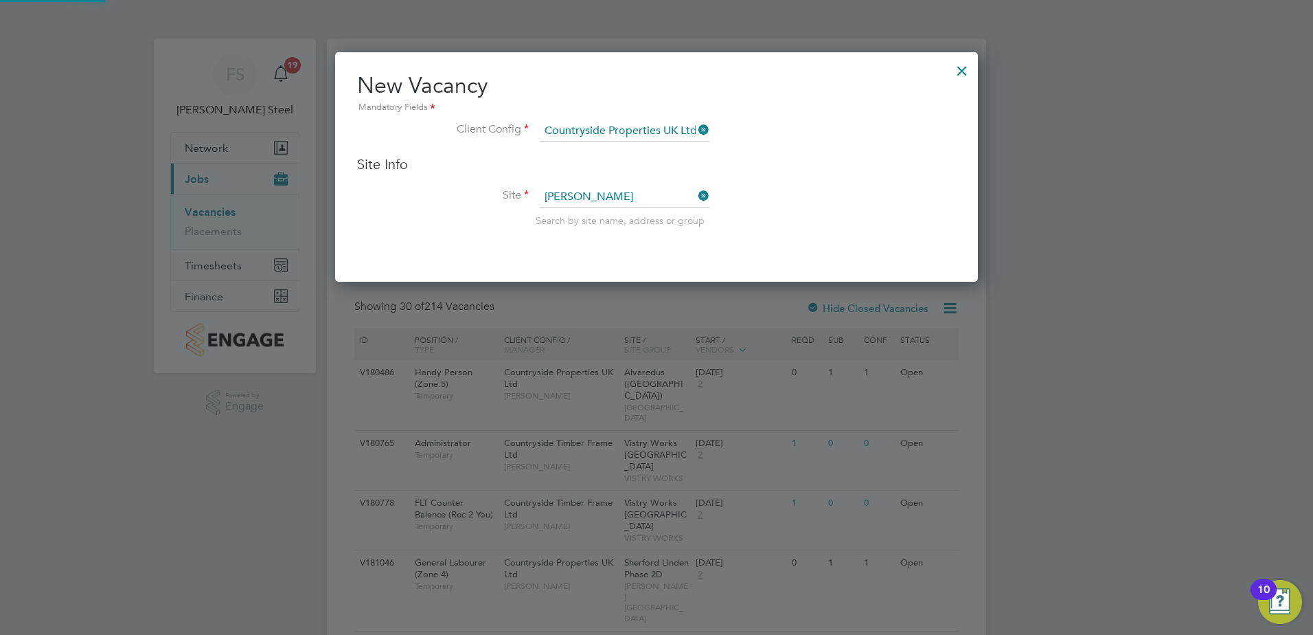
type input "[PERSON_NAME] (Willow [PERSON_NAME])"
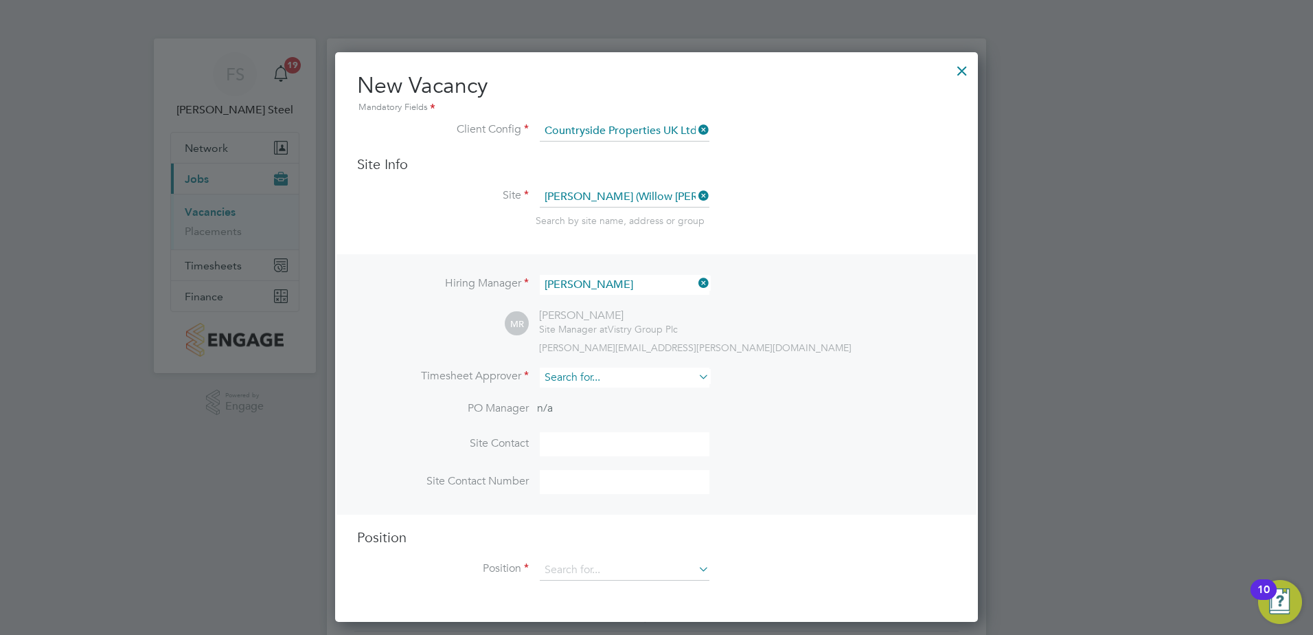
click at [598, 379] on input at bounding box center [625, 377] width 170 height 20
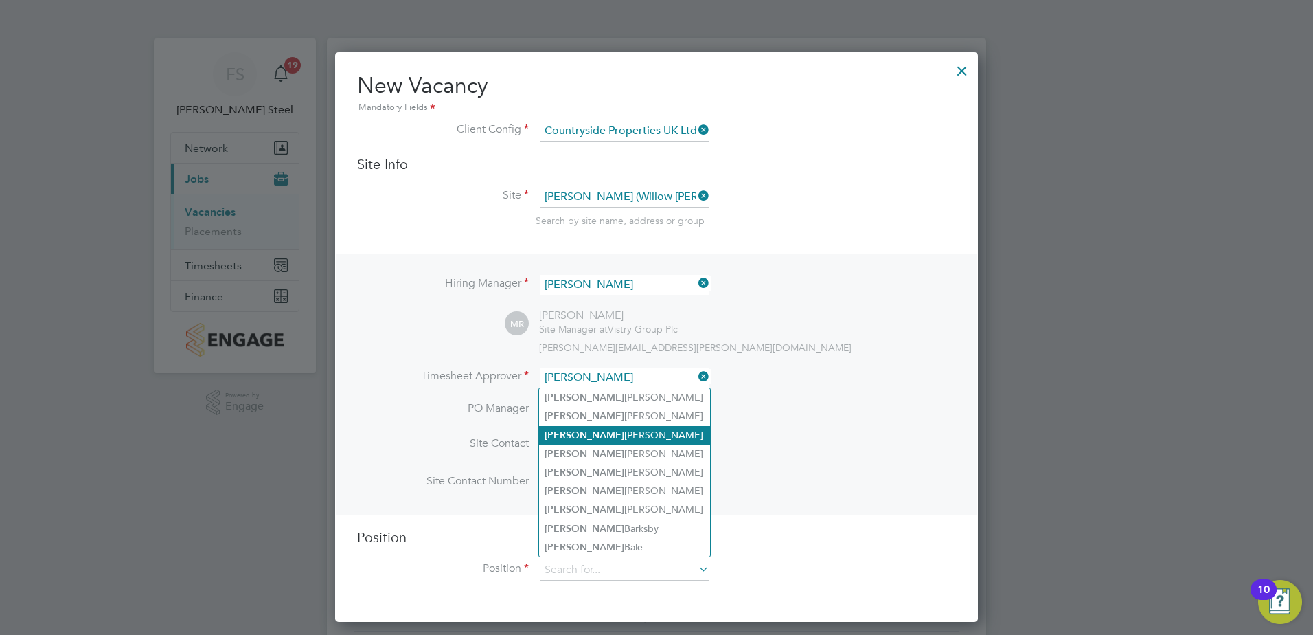
click at [571, 429] on li "[PERSON_NAME]" at bounding box center [624, 435] width 171 height 19
type input "[PERSON_NAME]"
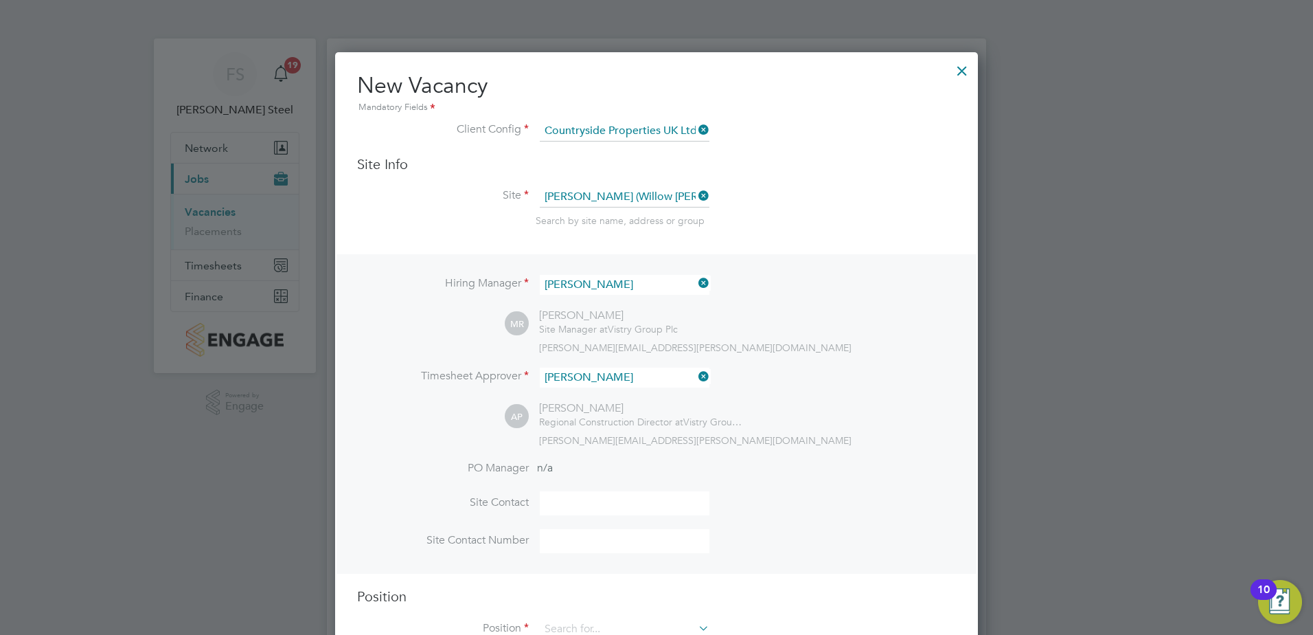
click at [563, 515] on input at bounding box center [625, 503] width 170 height 24
type input "[PERSON_NAME]"
type input "07541632042"
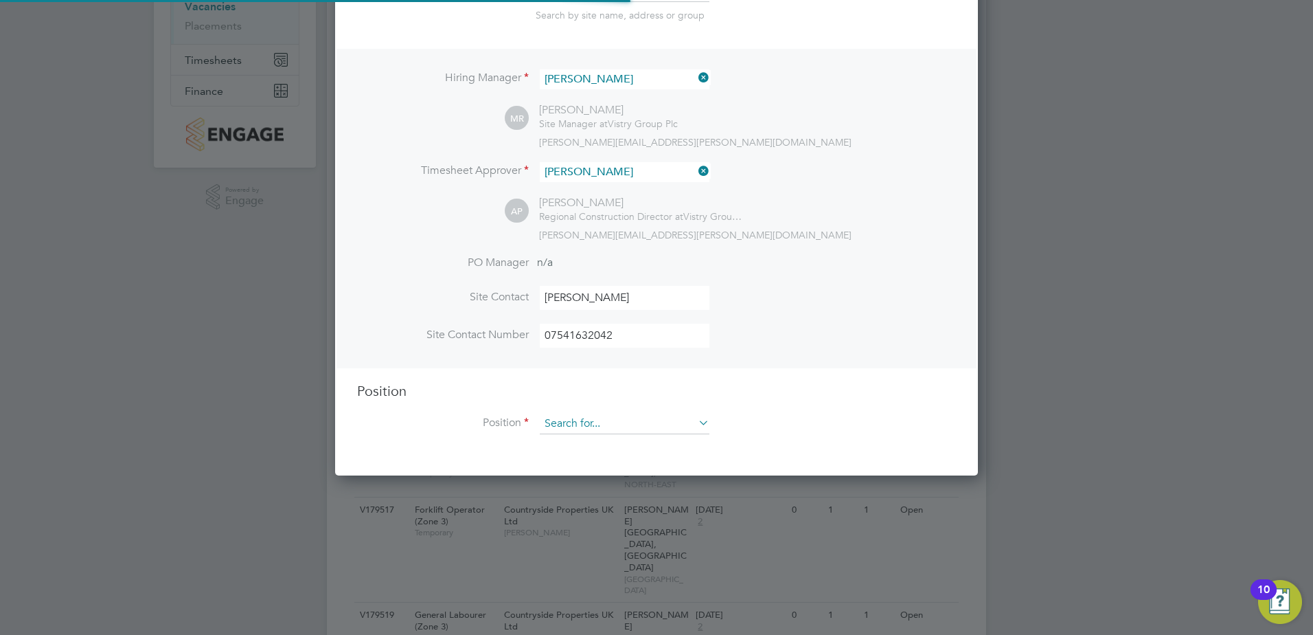
scroll to position [206, 0]
click at [609, 421] on input at bounding box center [625, 423] width 170 height 21
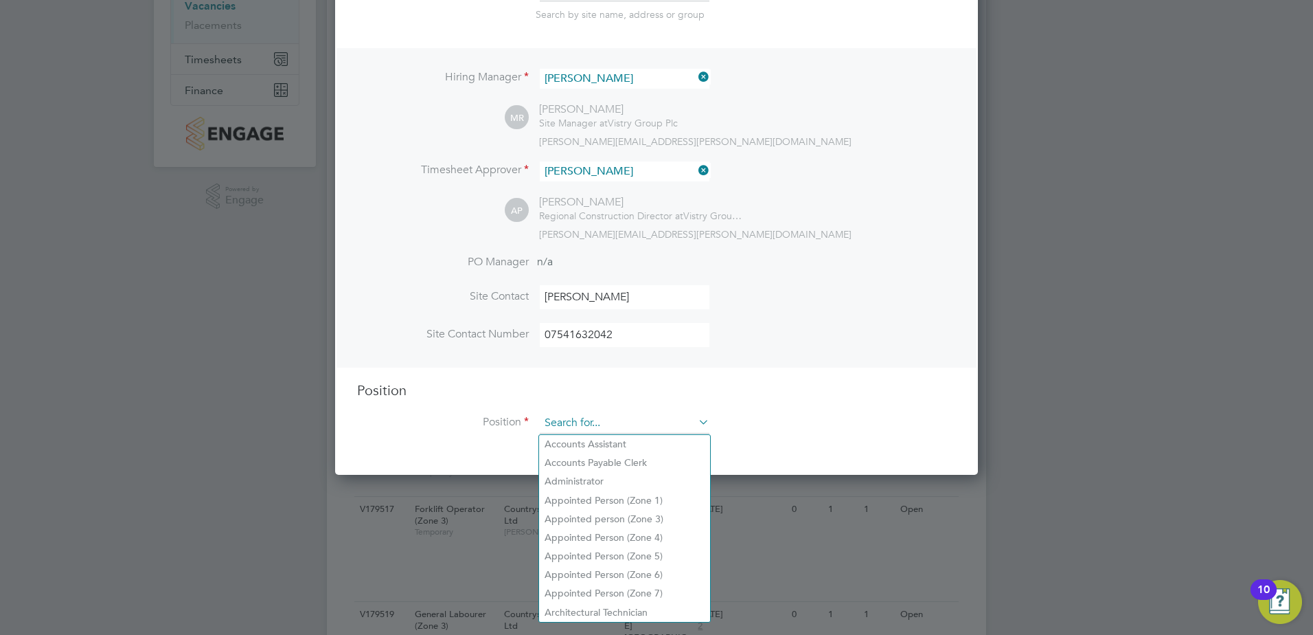
click at [602, 427] on input at bounding box center [625, 423] width 170 height 21
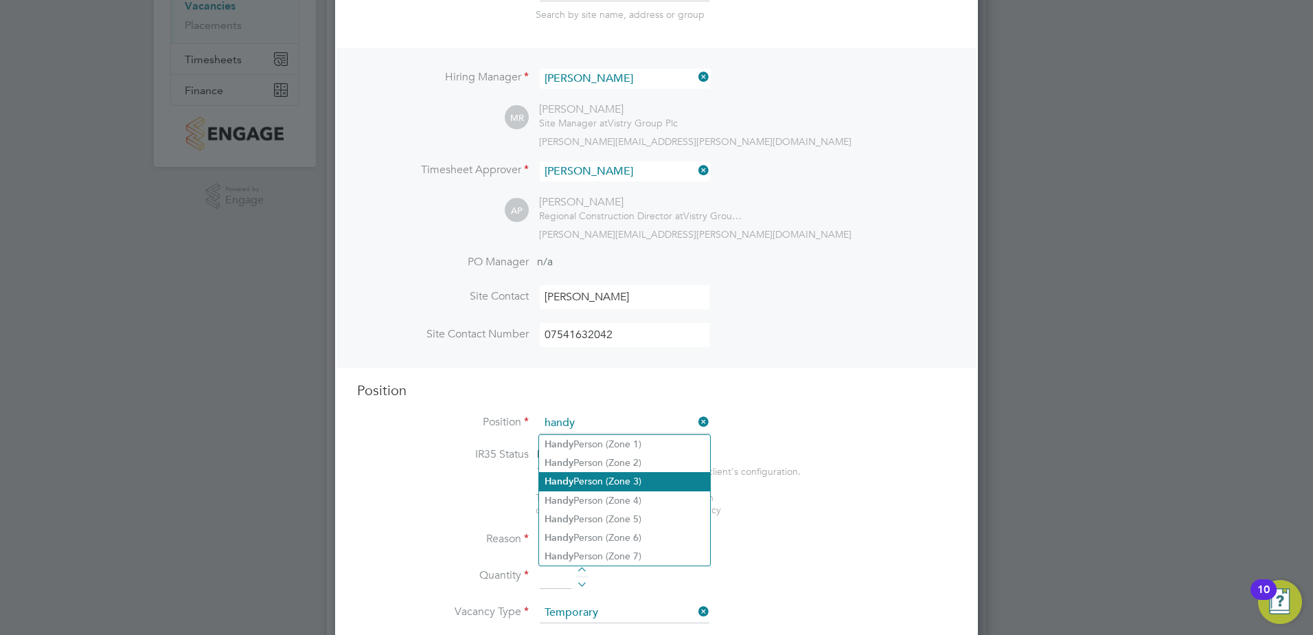
click at [578, 478] on li "Handy Person (Zone 3)" at bounding box center [624, 481] width 171 height 19
type input "Handy Person (Zone 3)"
type textarea "- Perform repair and maintenance tasks on doors, furniture, fixtures and applia…"
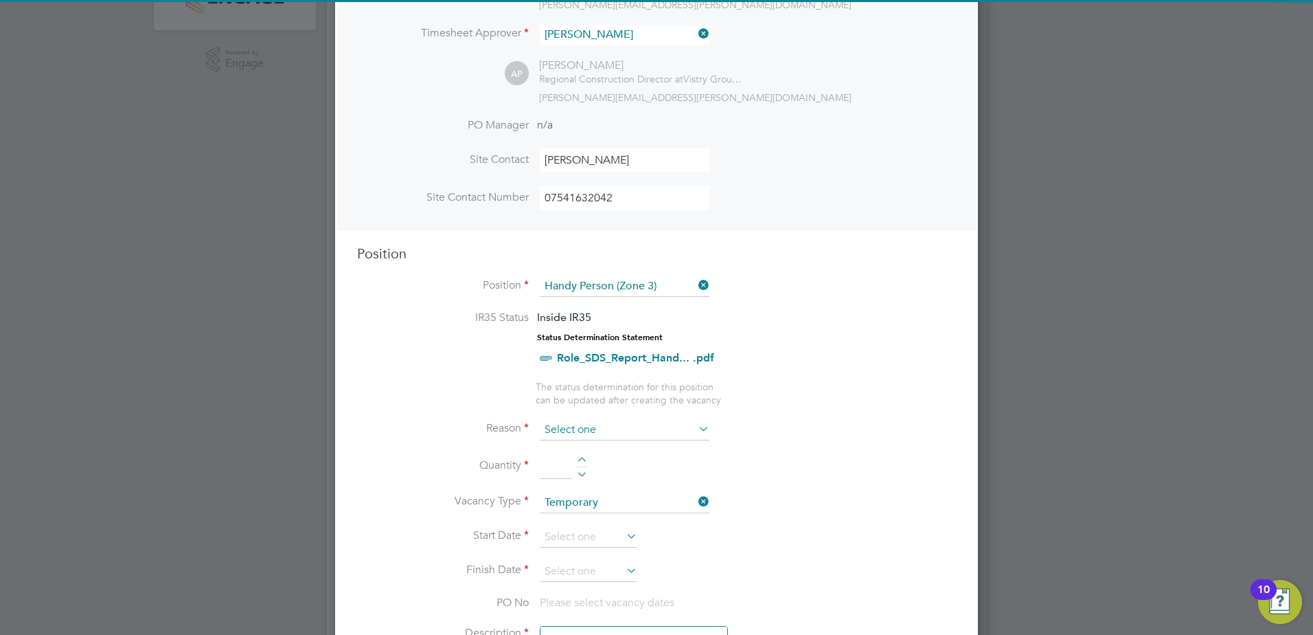
scroll to position [343, 0]
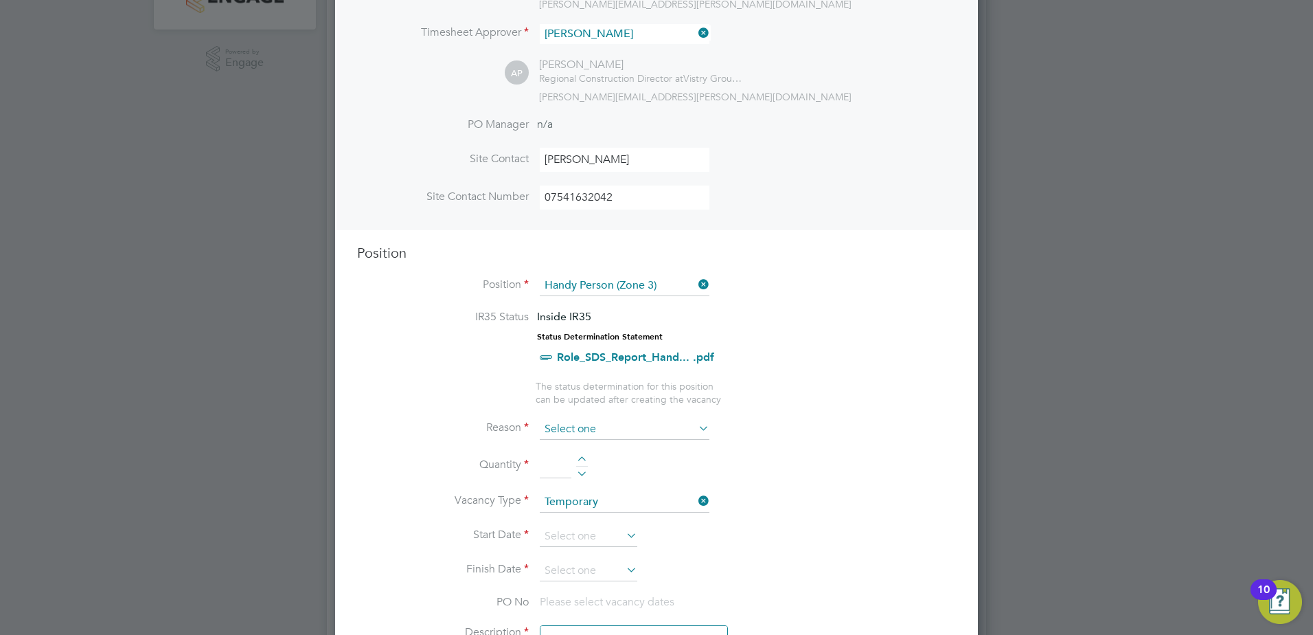
click at [598, 420] on input at bounding box center [625, 429] width 170 height 21
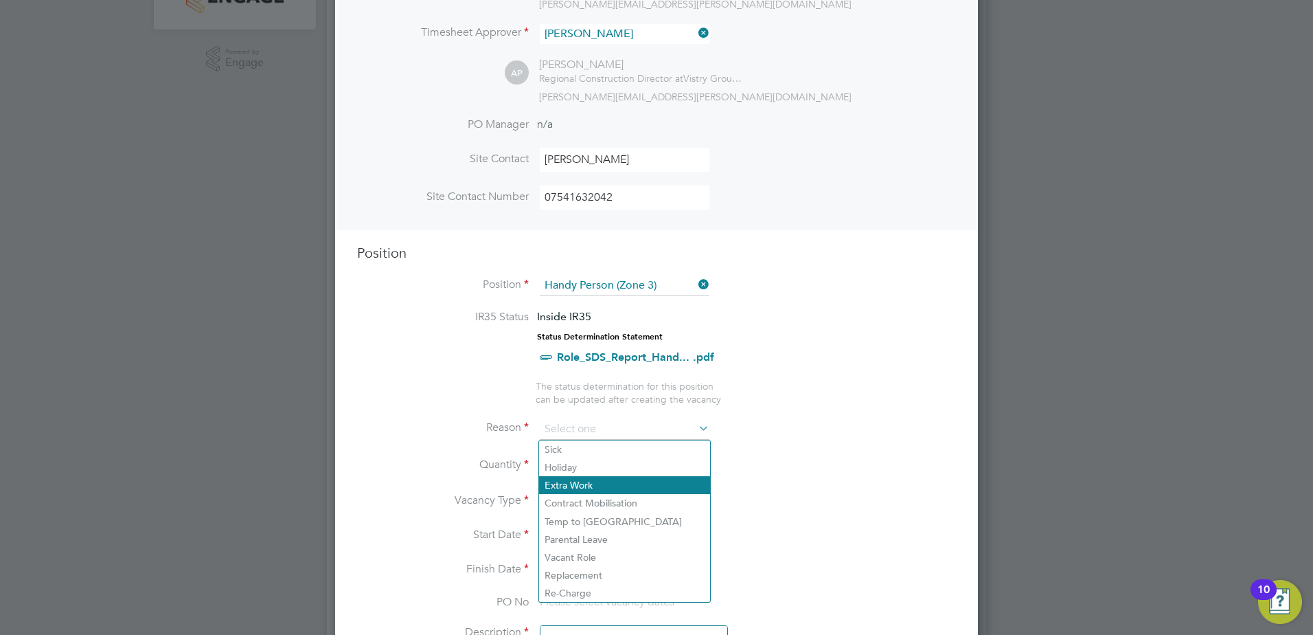
click at [579, 484] on li "Extra Work" at bounding box center [624, 485] width 171 height 18
type input "Extra Work"
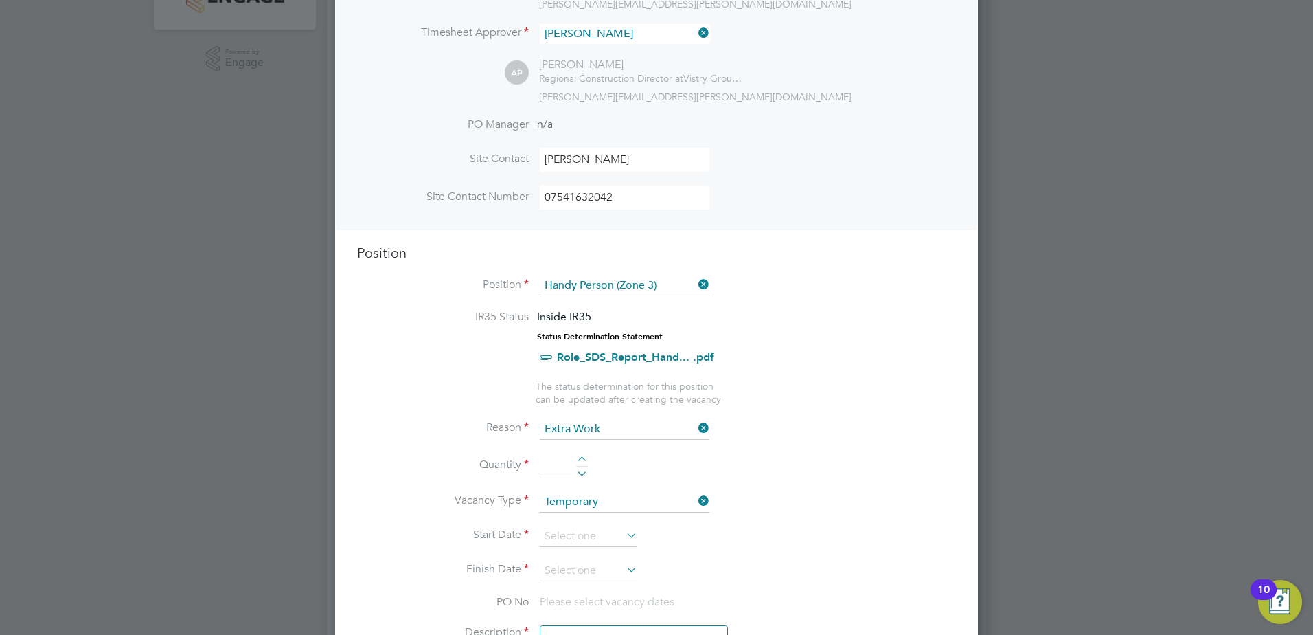
click at [579, 461] on div at bounding box center [582, 461] width 12 height 10
type input "1"
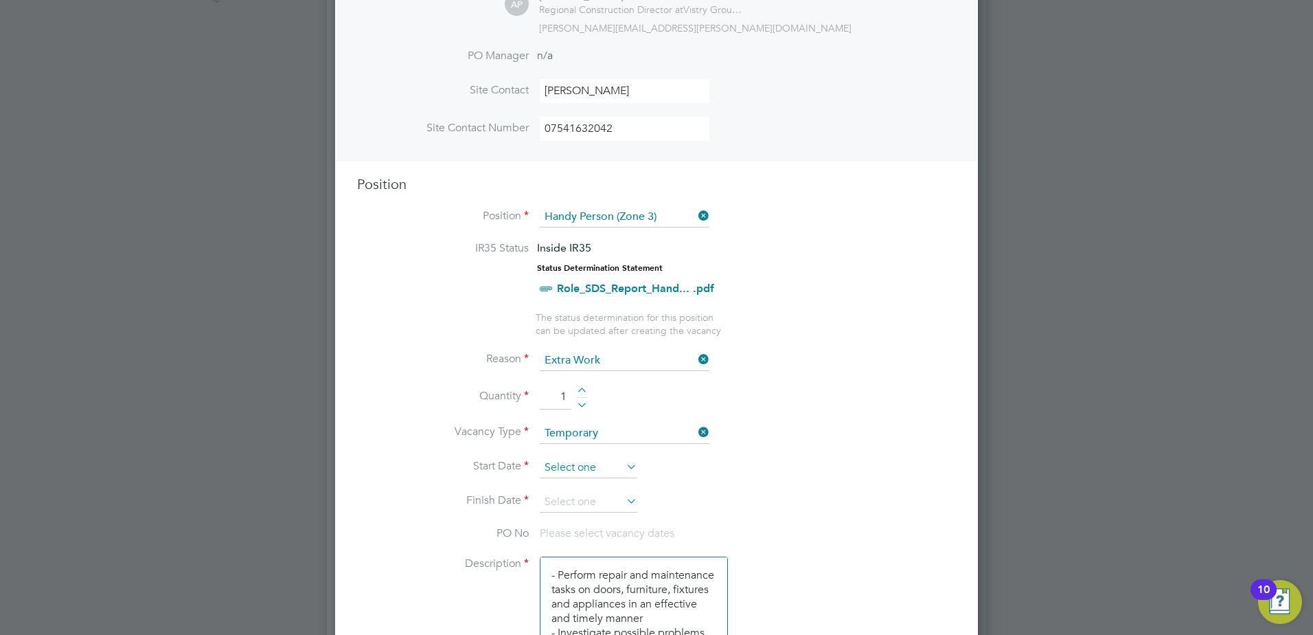
click at [598, 471] on input at bounding box center [589, 467] width 98 height 21
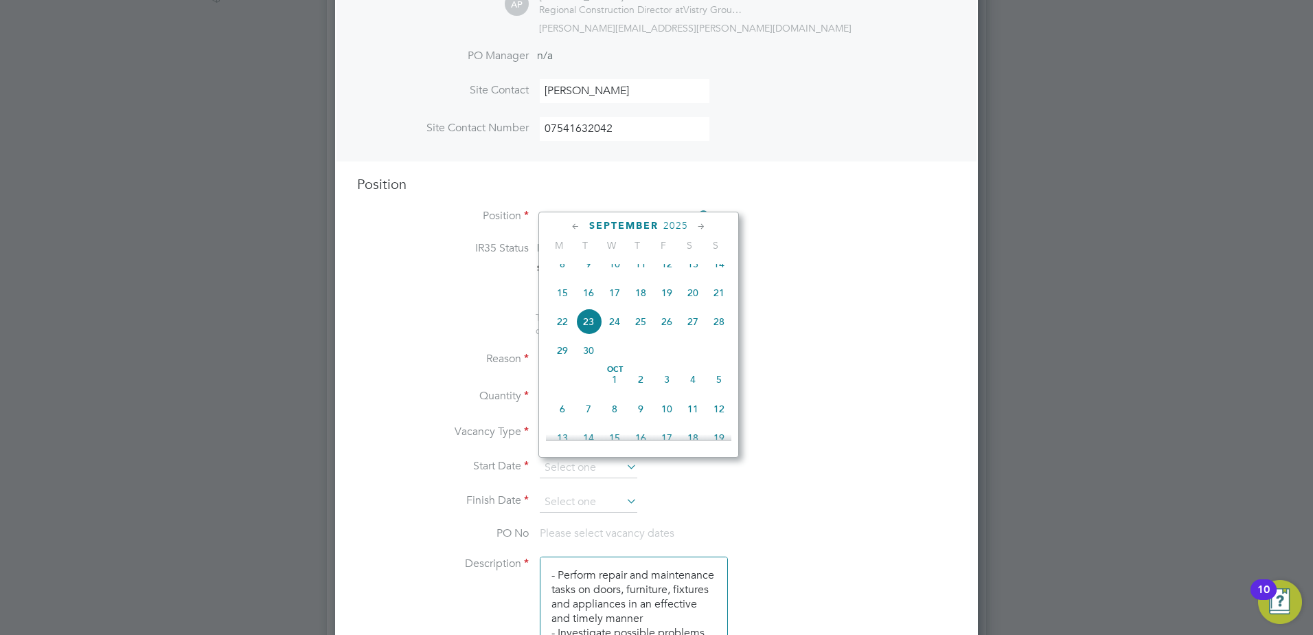
click at [559, 329] on span "22" at bounding box center [563, 321] width 26 height 26
type input "[DATE]"
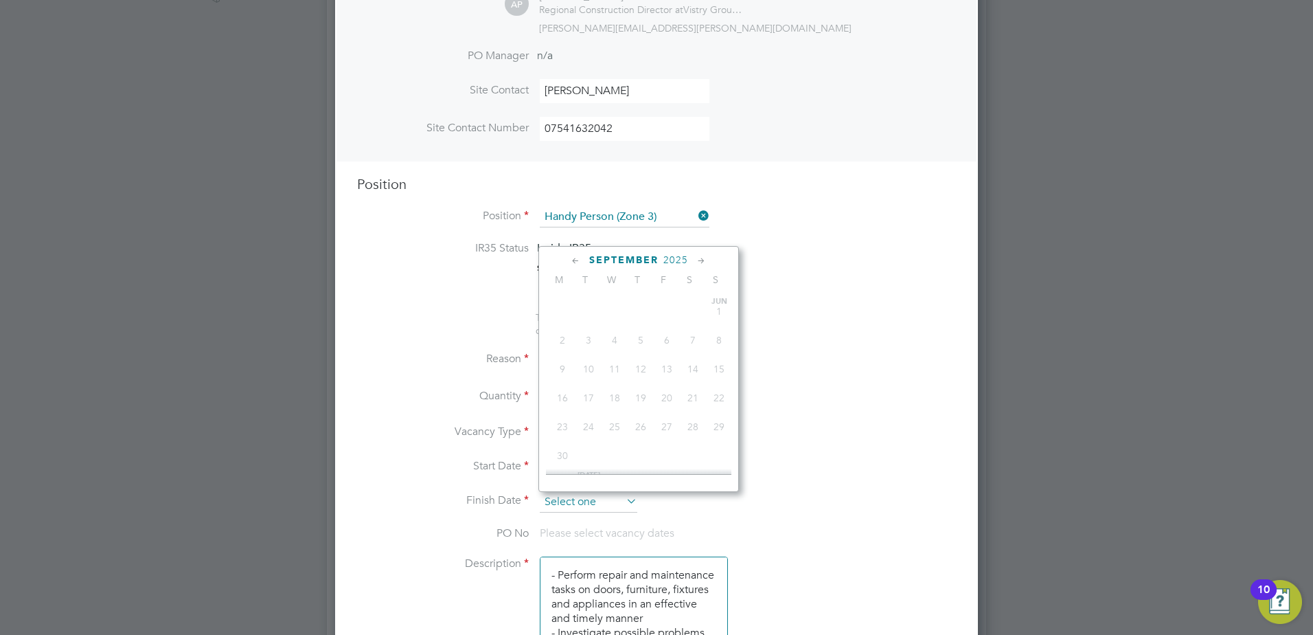
click at [593, 497] on input at bounding box center [589, 502] width 98 height 21
click at [721, 413] on span "30" at bounding box center [719, 400] width 26 height 26
type input "[DATE]"
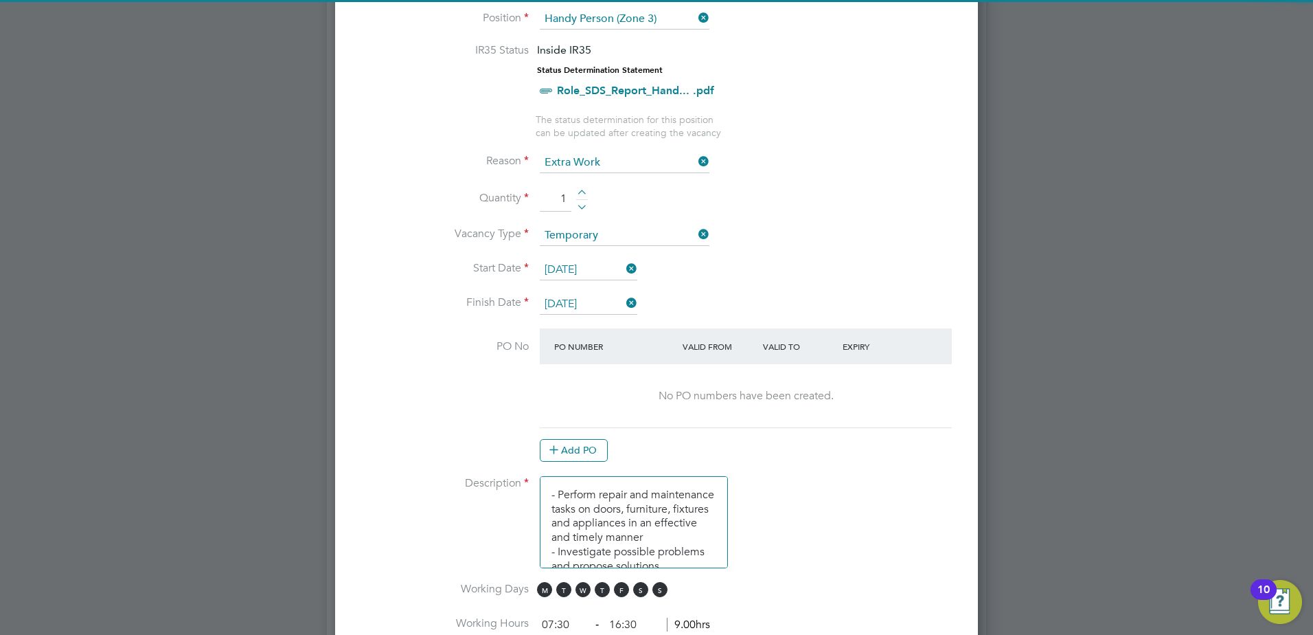
scroll to position [618, 0]
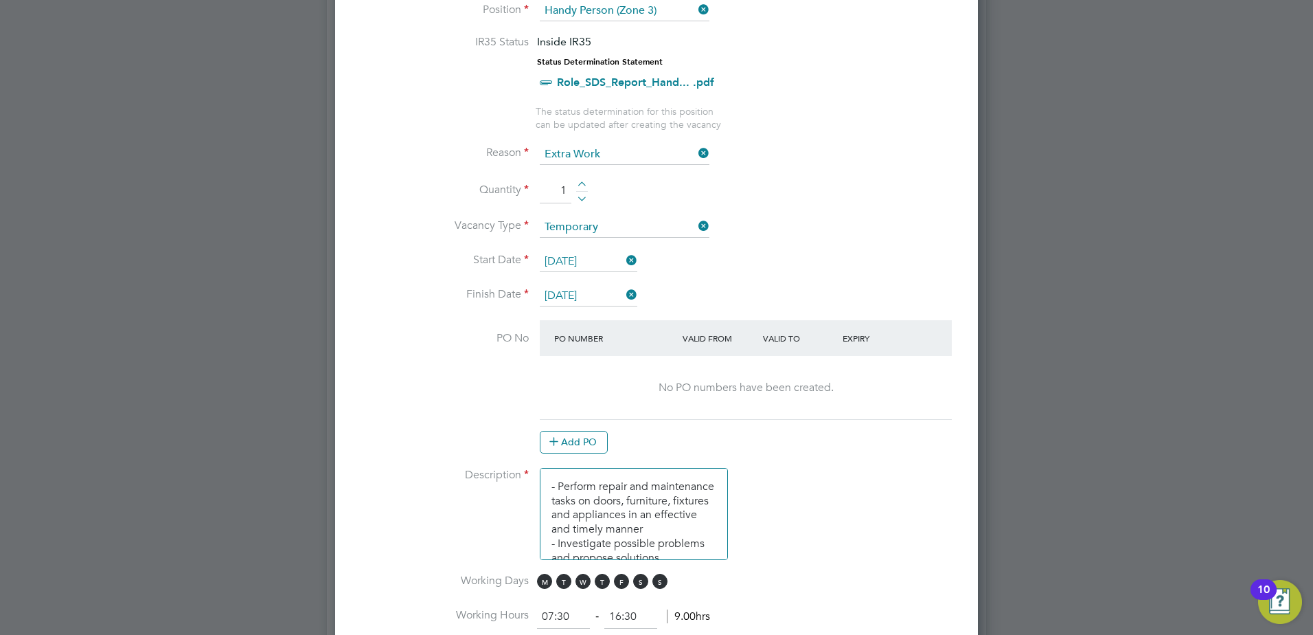
click at [637, 589] on li "Working Days M T W T F S S" at bounding box center [656, 589] width 599 height 31
click at [639, 585] on span "S" at bounding box center [640, 581] width 15 height 15
click at [655, 579] on span "S" at bounding box center [660, 581] width 15 height 15
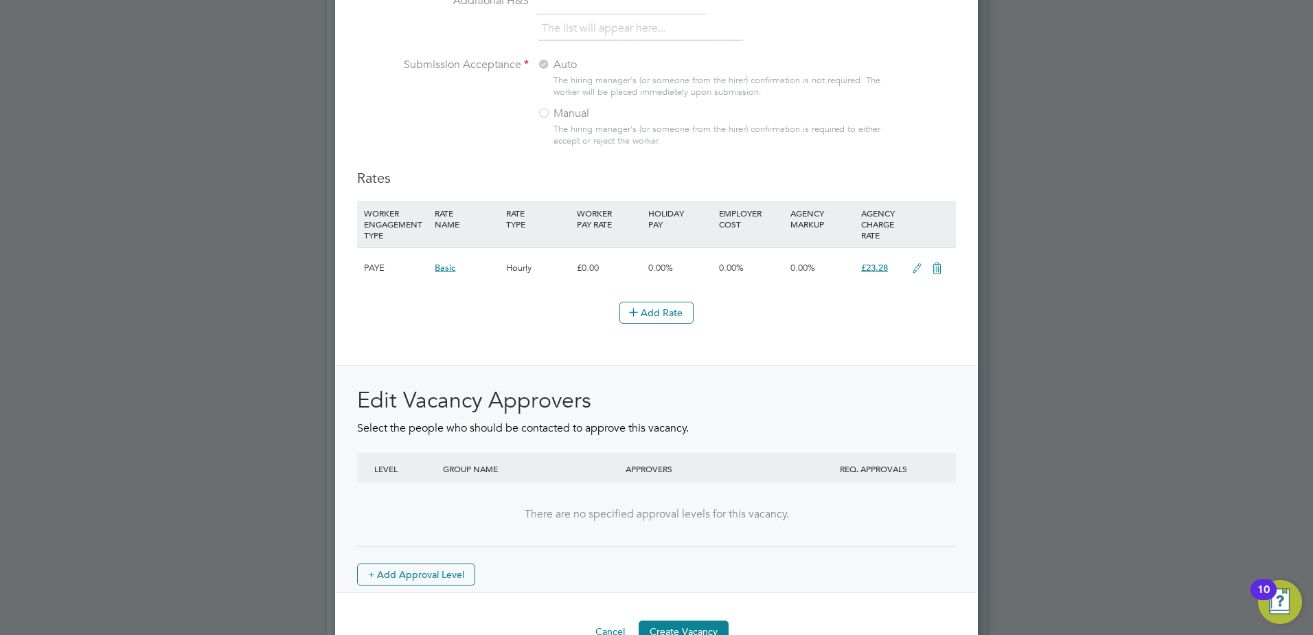
scroll to position [1510, 0]
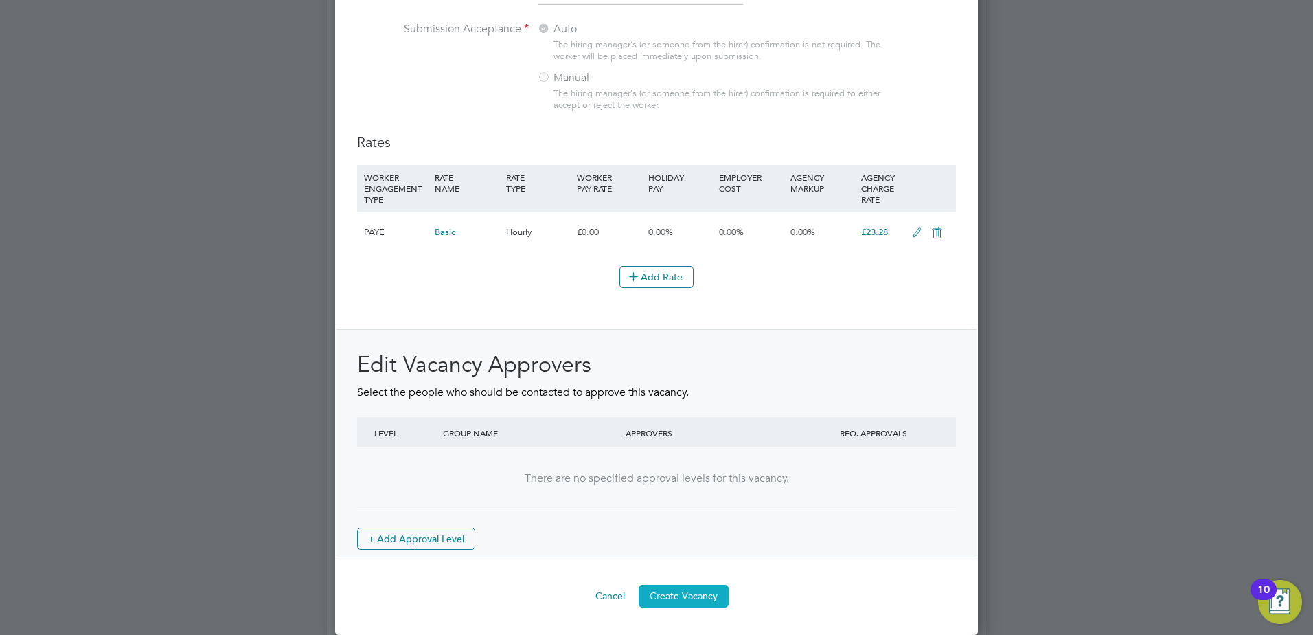
click at [695, 599] on button "Create Vacancy" at bounding box center [684, 596] width 90 height 22
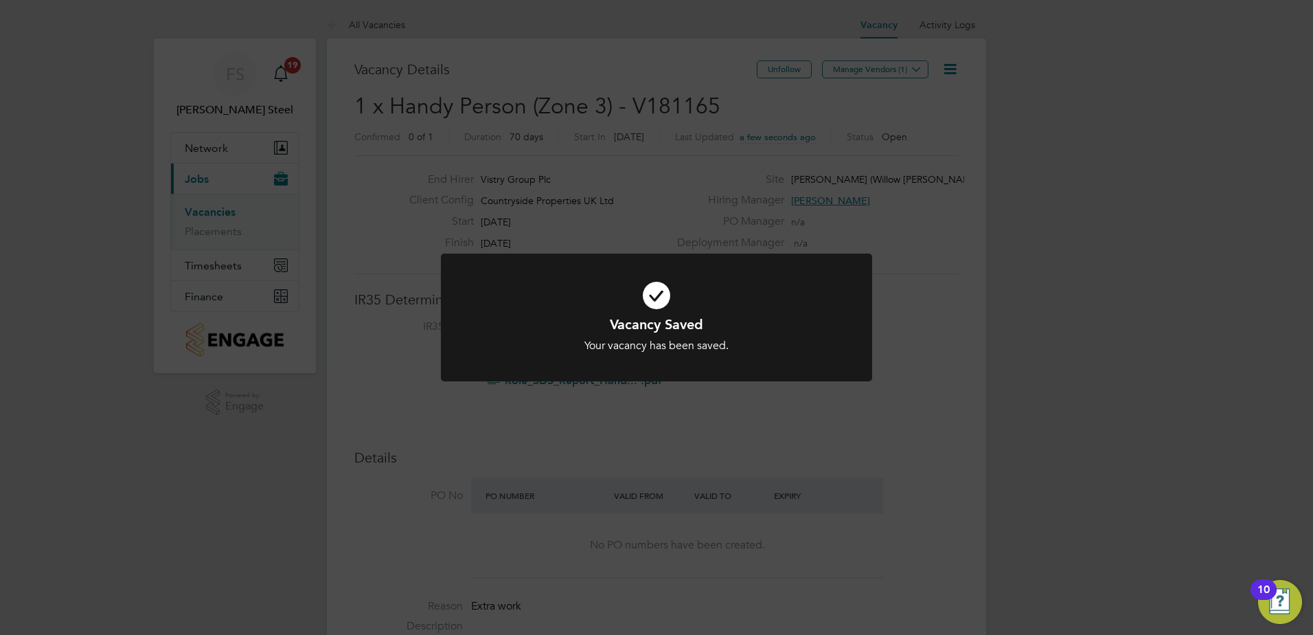
click at [718, 339] on div "Your vacancy has been saved." at bounding box center [656, 346] width 357 height 14
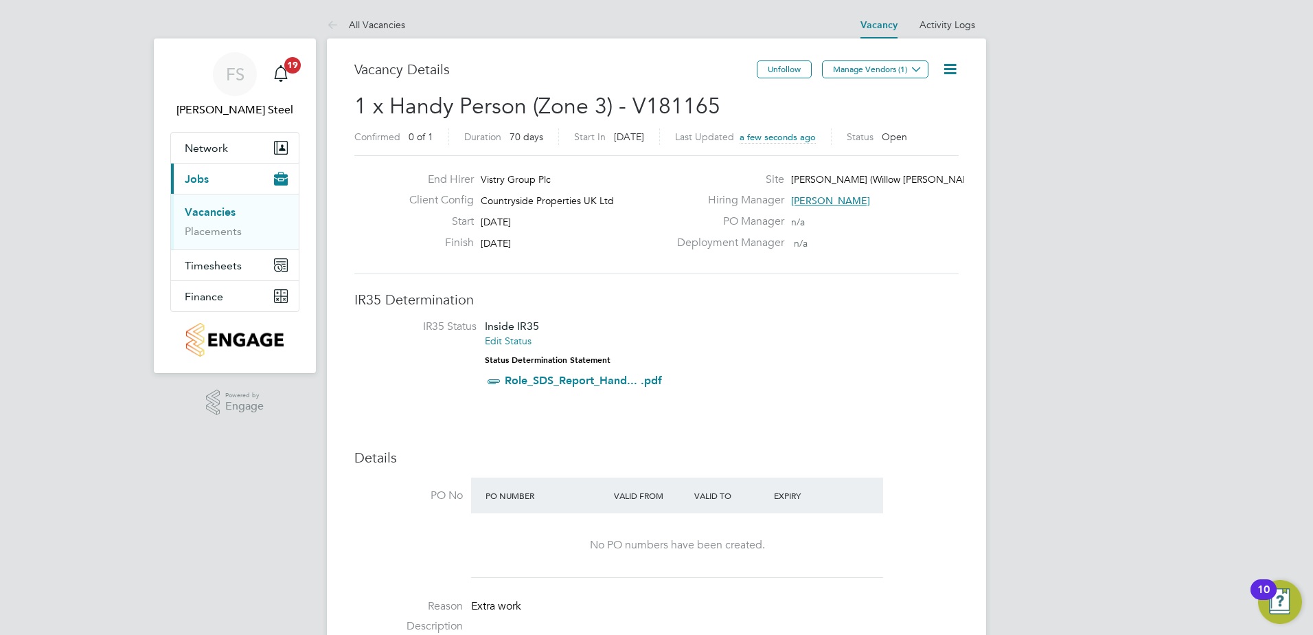
click at [724, 107] on h2 "1 x Handy Person (Zone 3) - V181165 Confirmed 0 of 1 Duration 70 days Start In …" at bounding box center [656, 121] width 604 height 58
click at [846, 69] on button "Manage Vendors (1)" at bounding box center [875, 69] width 106 height 18
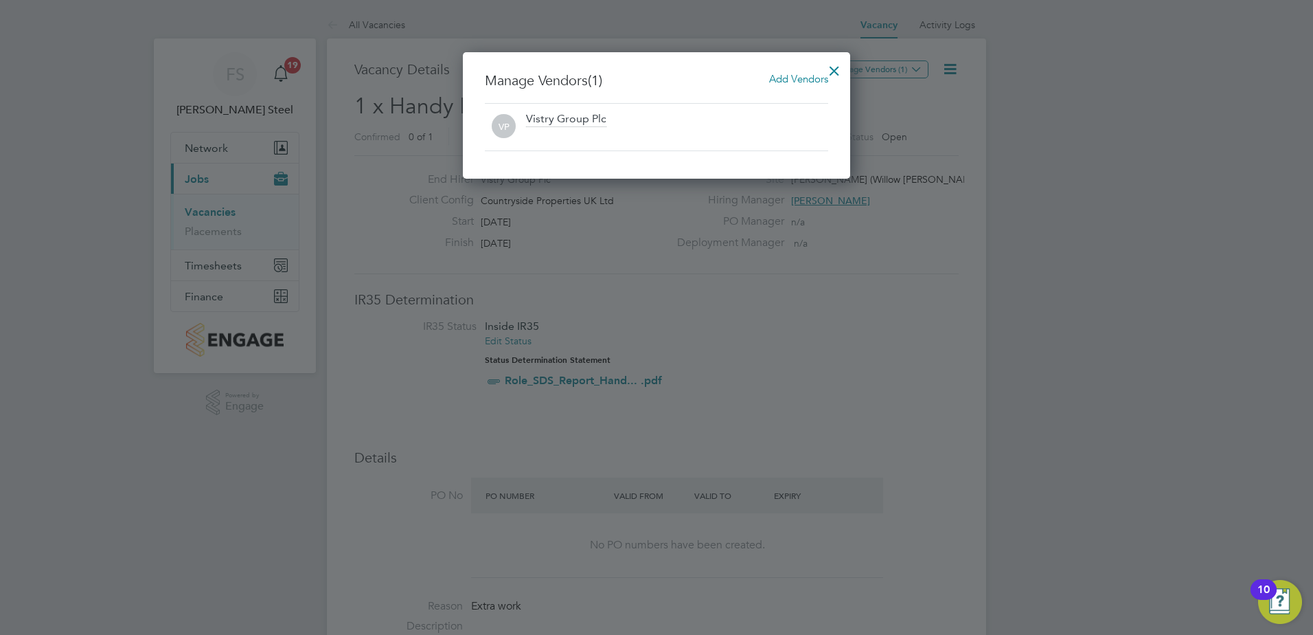
click at [803, 81] on span "Add Vendors" at bounding box center [798, 78] width 59 height 13
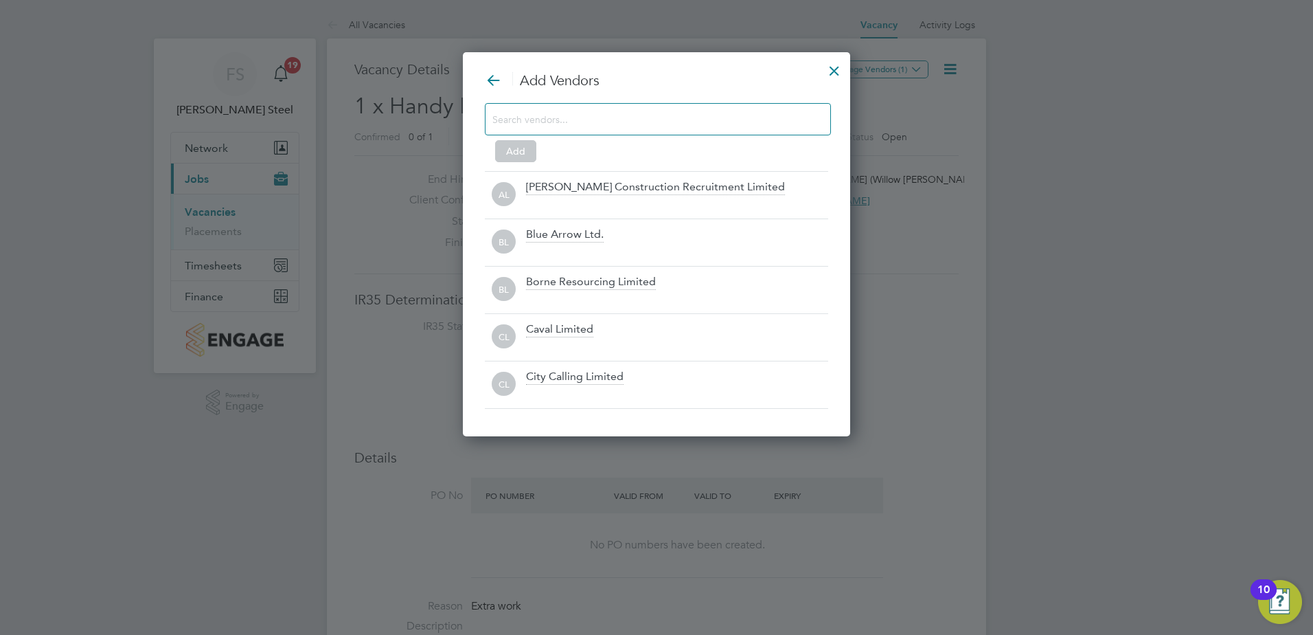
click at [567, 120] on input at bounding box center [647, 119] width 309 height 18
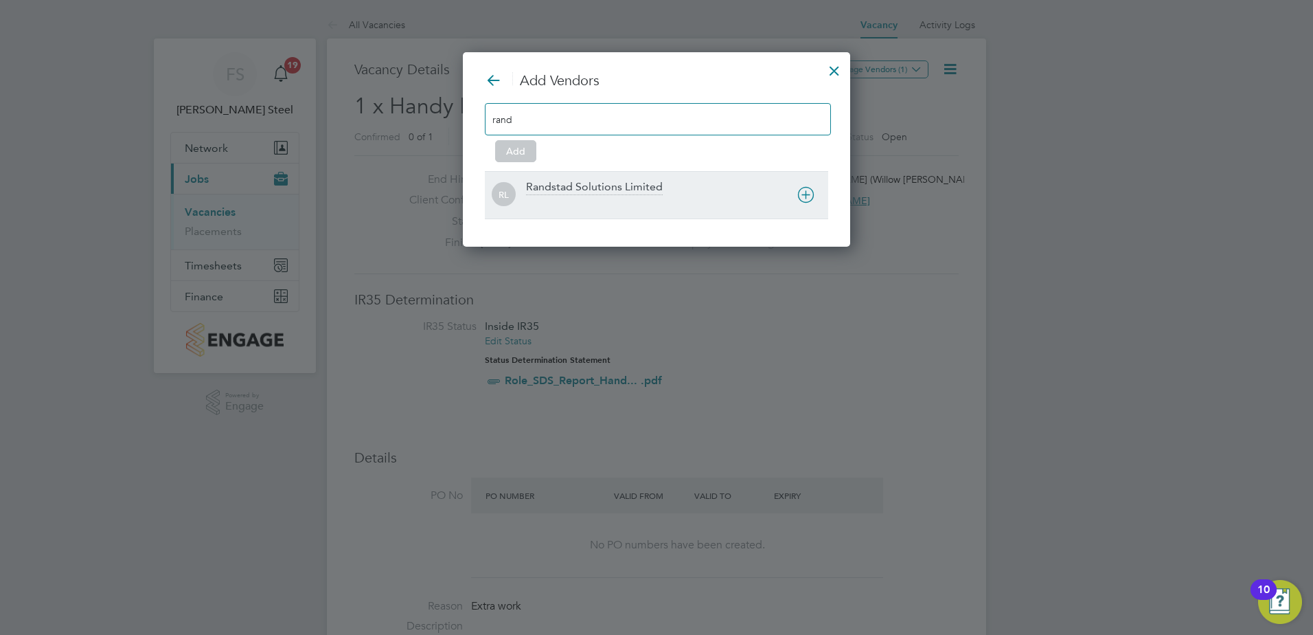
type input "rand"
click at [562, 189] on div "Randstad Solutions Limited" at bounding box center [594, 187] width 137 height 15
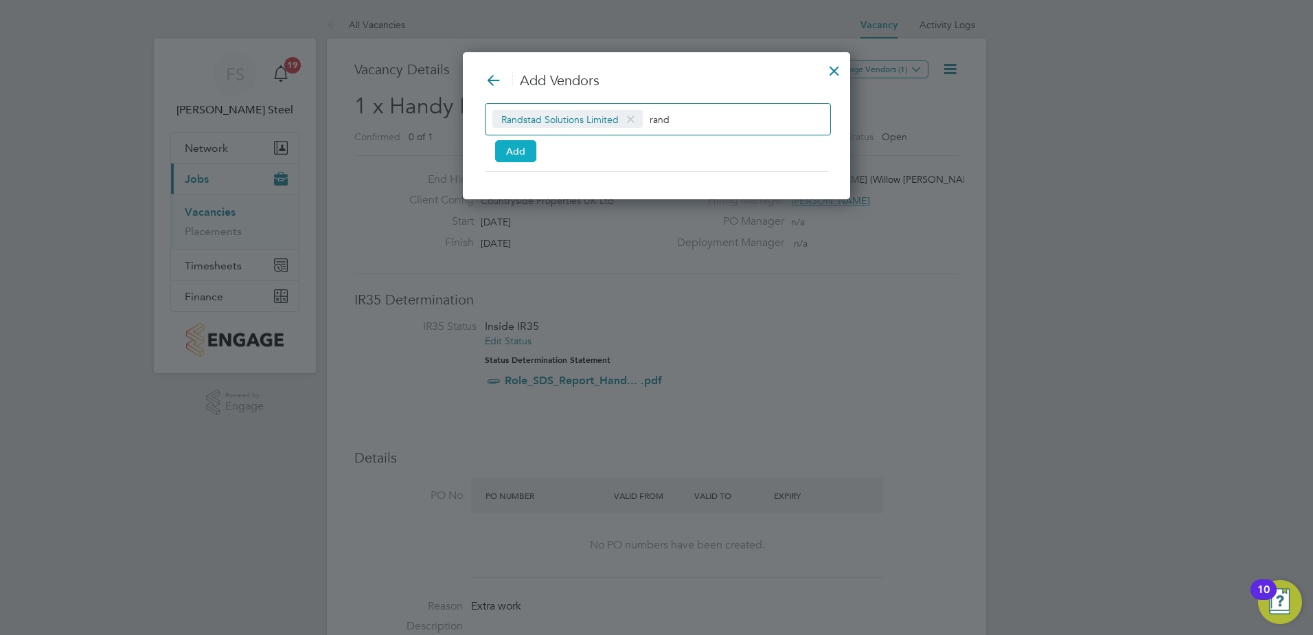
click at [517, 148] on button "Add" at bounding box center [515, 151] width 41 height 22
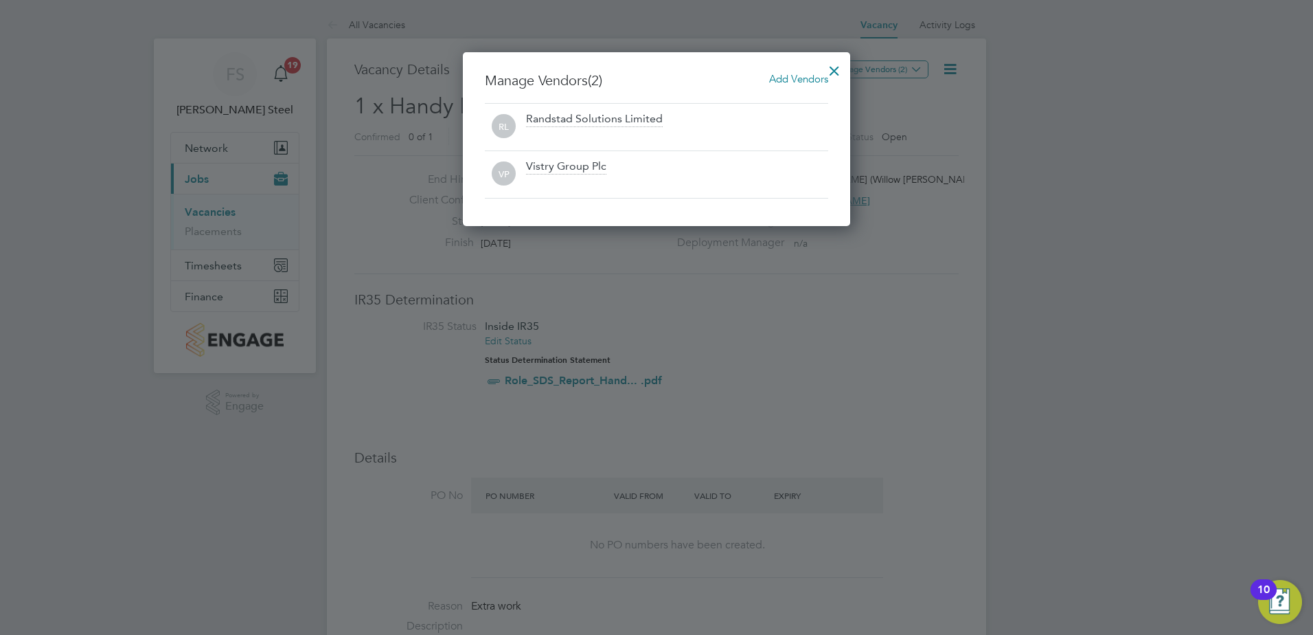
click at [824, 67] on div at bounding box center [834, 67] width 25 height 25
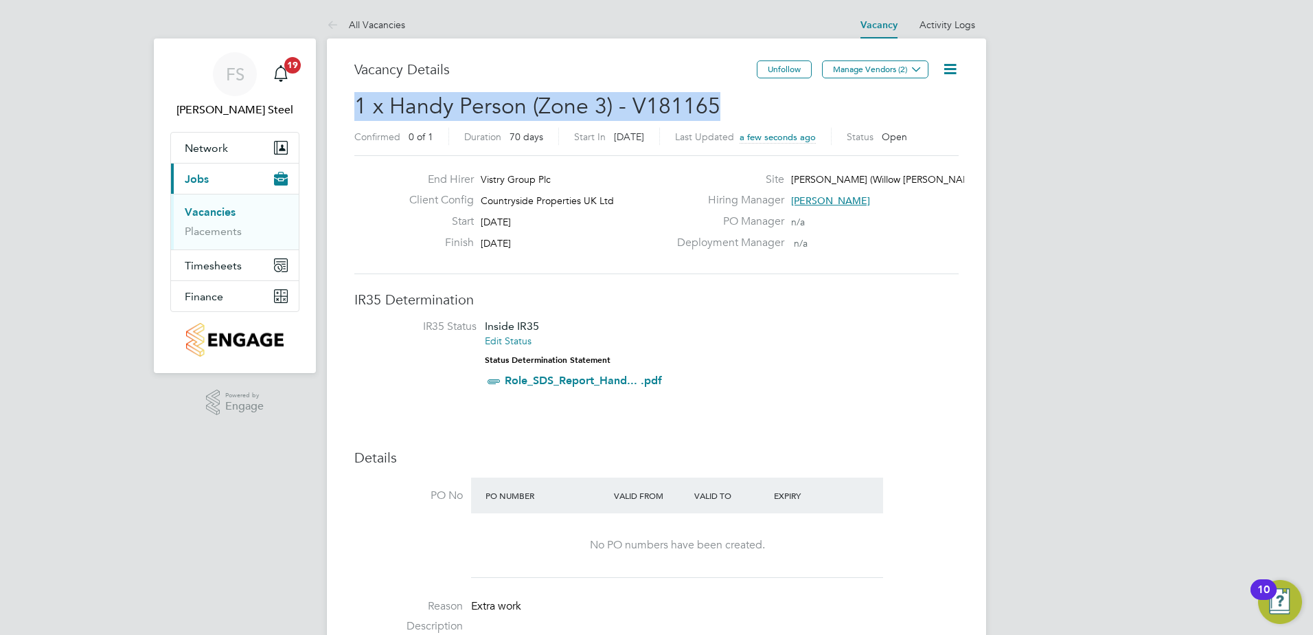
drag, startPoint x: 725, startPoint y: 104, endPoint x: 340, endPoint y: 108, distance: 384.7
copy span "1 x Handy Person (Zone 3) - V181165"
